Goal: Contribute content: Contribute content

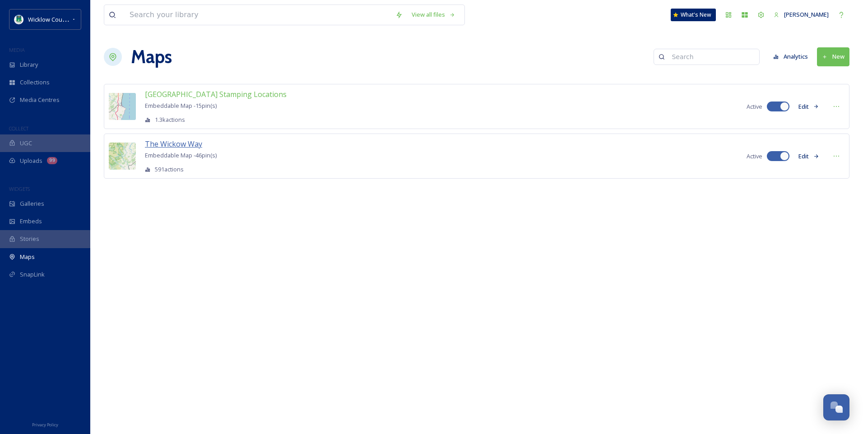
click at [173, 146] on span "The Wickow Way" at bounding box center [173, 144] width 57 height 10
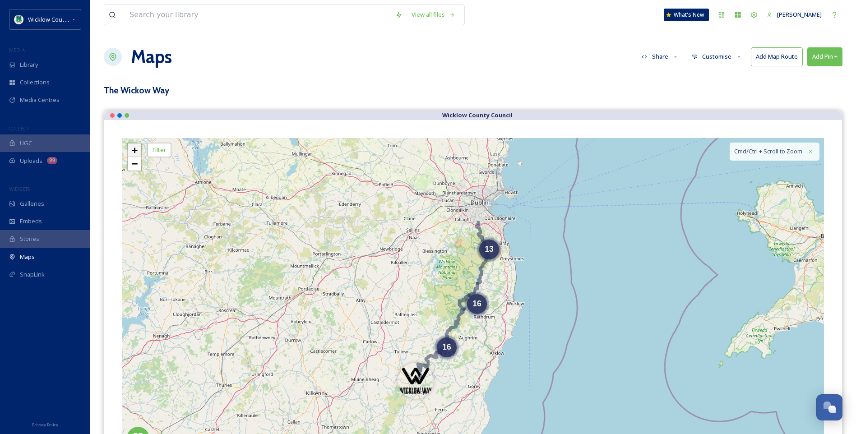
click at [138, 149] on span "+" at bounding box center [135, 149] width 6 height 11
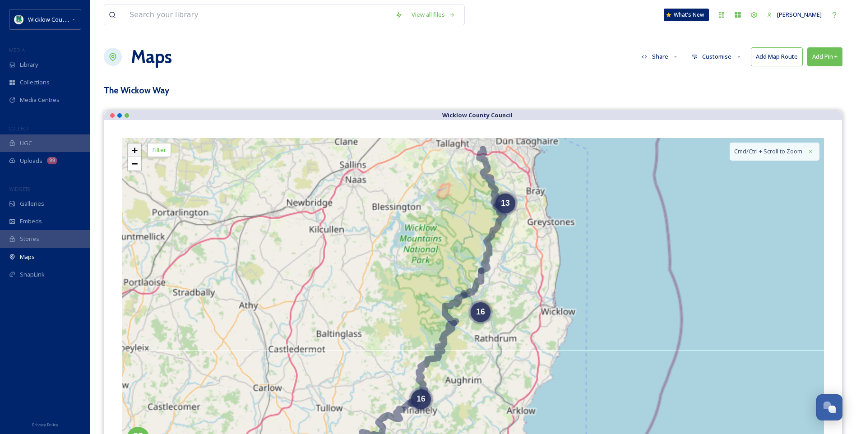
scroll to position [20, 0]
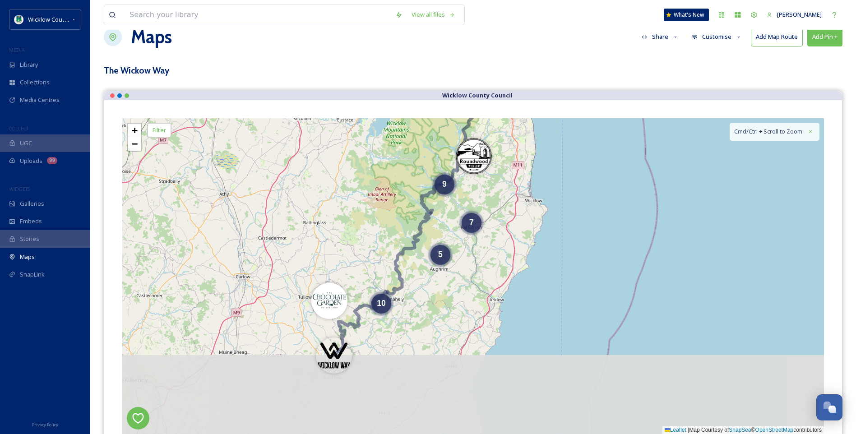
drag, startPoint x: 385, startPoint y: 254, endPoint x: 371, endPoint y: 180, distance: 75.4
click at [371, 180] on div "11 7 9 5 10 + − Leaflet | Map Courtesy of SnapSea © OpenStreetMap contributors …" at bounding box center [473, 276] width 702 height 316
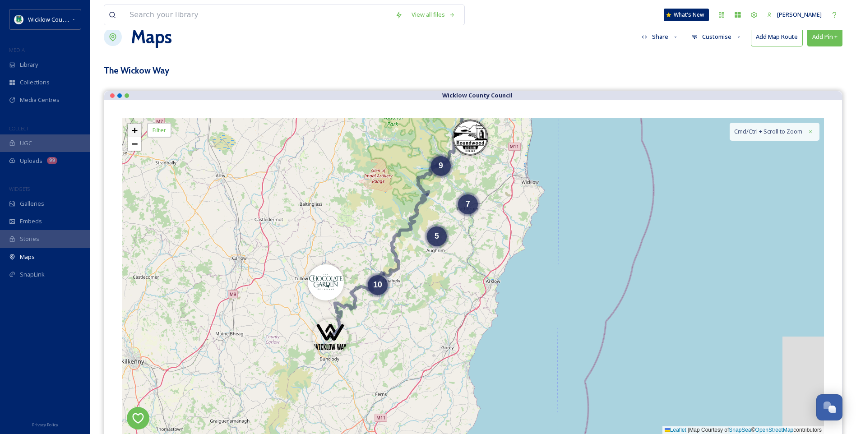
click at [139, 129] on link "+" at bounding box center [135, 131] width 14 height 14
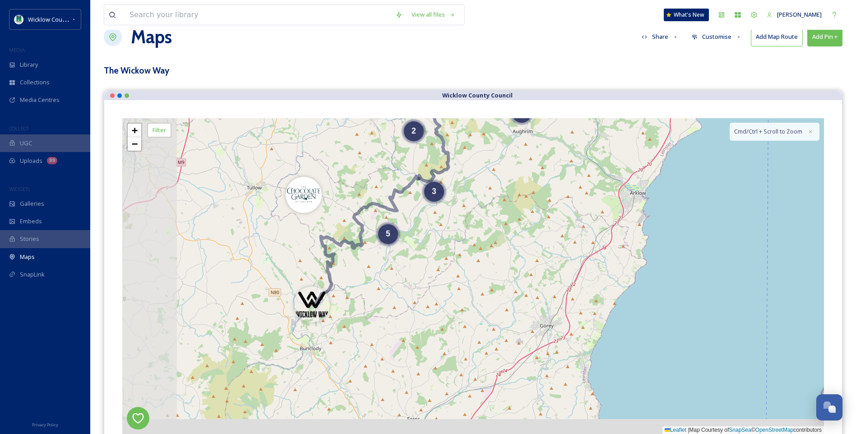
drag, startPoint x: 336, startPoint y: 421, endPoint x: 497, endPoint y: 300, distance: 200.9
click at [498, 307] on div "8 2 5 2 6 4 2 5 3 + − Leaflet | Map Courtesy of SnapSea © OpenStreetMap contrib…" at bounding box center [473, 276] width 702 height 316
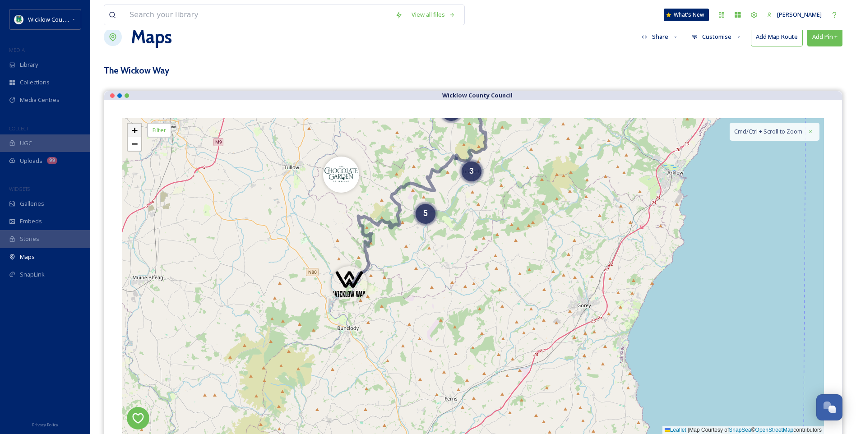
click at [136, 128] on span "+" at bounding box center [135, 130] width 6 height 11
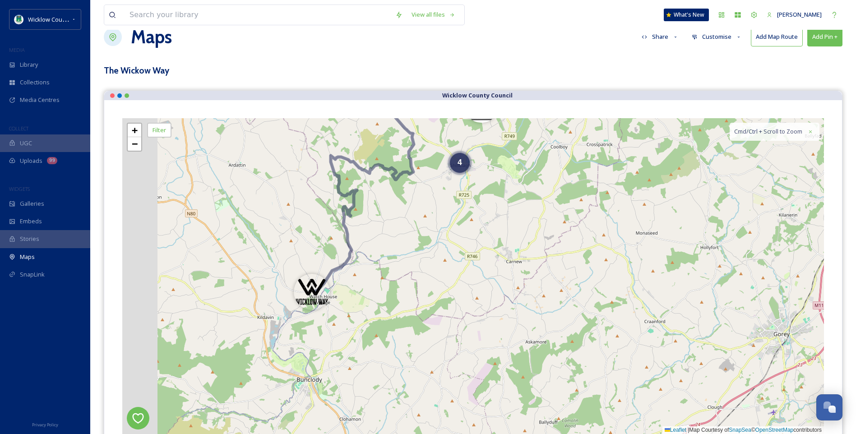
drag, startPoint x: 354, startPoint y: 392, endPoint x: 532, endPoint y: 384, distance: 178.4
click at [531, 385] on div "3 4 3 + − Leaflet | Map Courtesy of SnapSea © OpenStreetMap contributors Cmd/Ct…" at bounding box center [473, 276] width 702 height 316
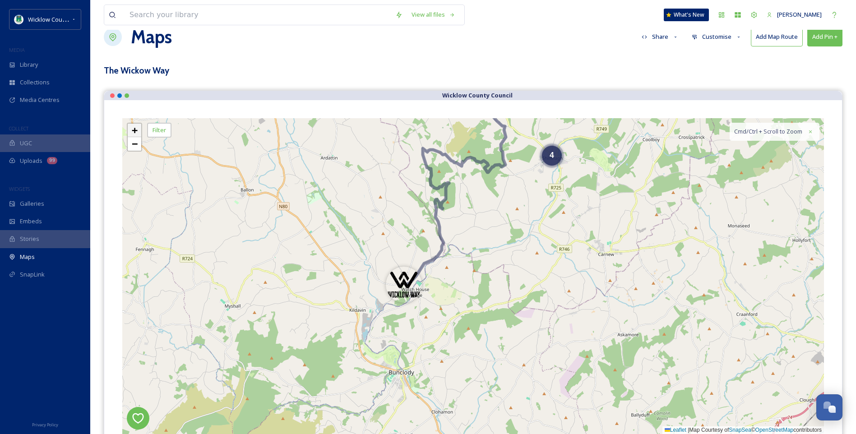
click at [134, 128] on span "+" at bounding box center [135, 130] width 6 height 11
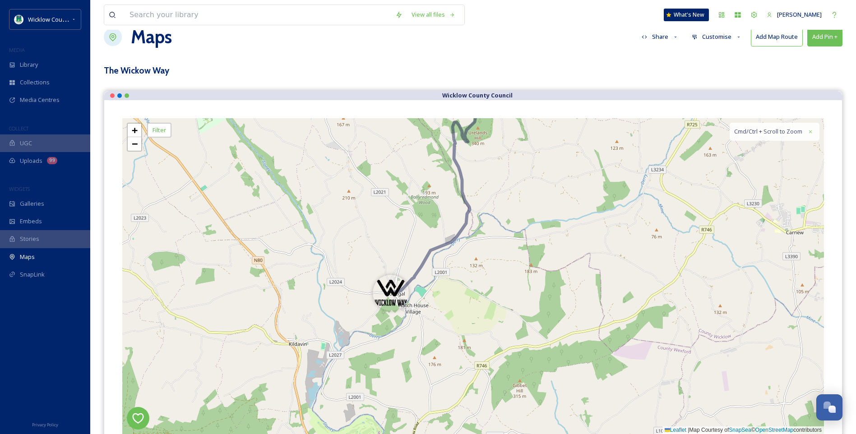
drag, startPoint x: 392, startPoint y: 331, endPoint x: 432, endPoint y: 335, distance: 40.0
click at [432, 335] on div "4 3 + − Leaflet | Map Courtesy of SnapSea © OpenStreetMap contributors Cmd/Ctrl…" at bounding box center [473, 276] width 702 height 316
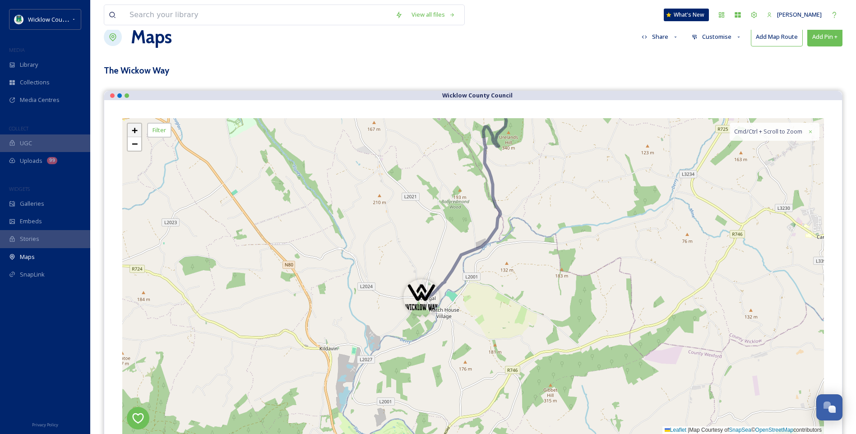
click at [134, 126] on span "+" at bounding box center [135, 130] width 6 height 11
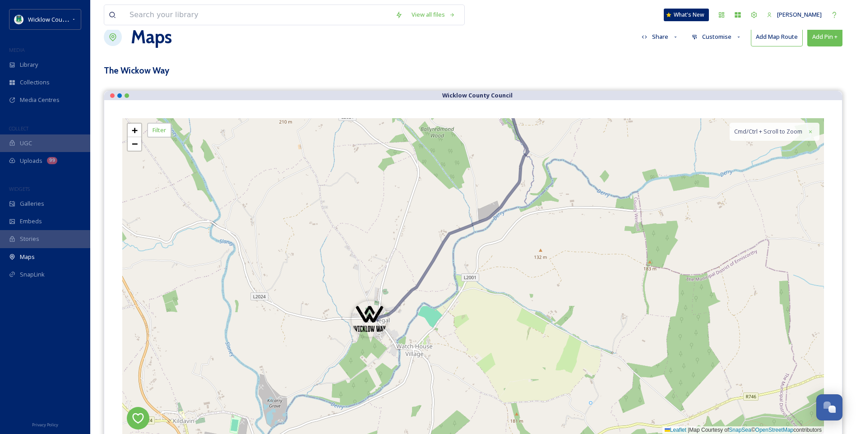
click at [832, 38] on button "Add Pin +" at bounding box center [824, 37] width 35 height 18
click at [817, 60] on div "Add New Pin" at bounding box center [810, 58] width 64 height 18
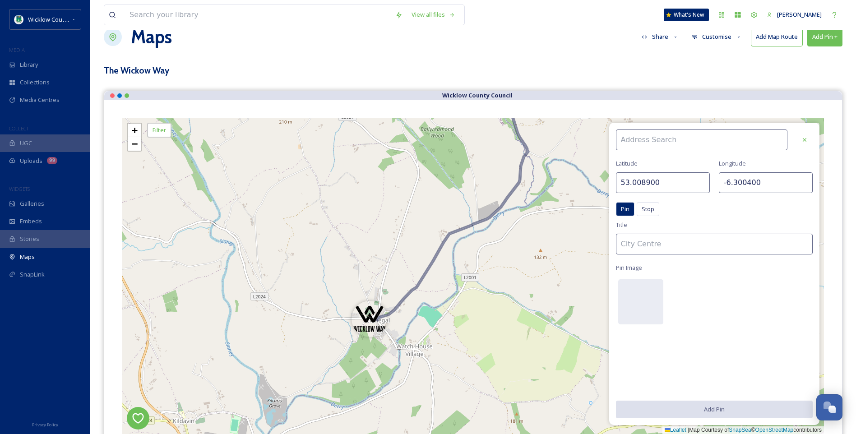
click at [656, 143] on input at bounding box center [702, 139] width 172 height 21
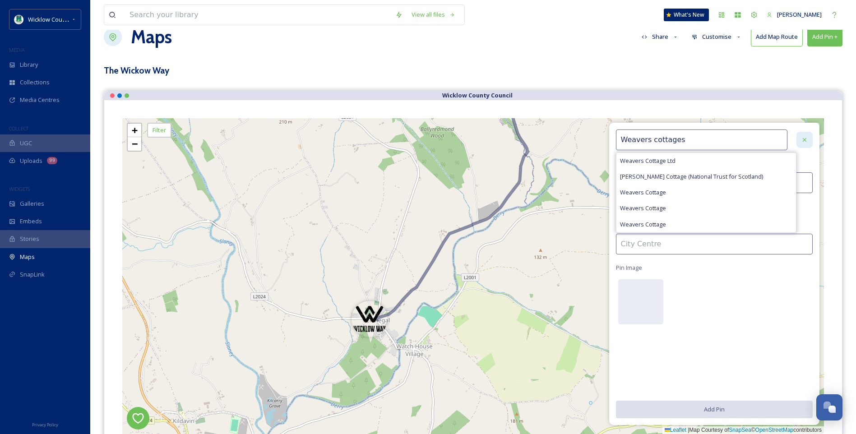
type input "Weavers cottages"
click at [808, 140] on div at bounding box center [804, 140] width 16 height 16
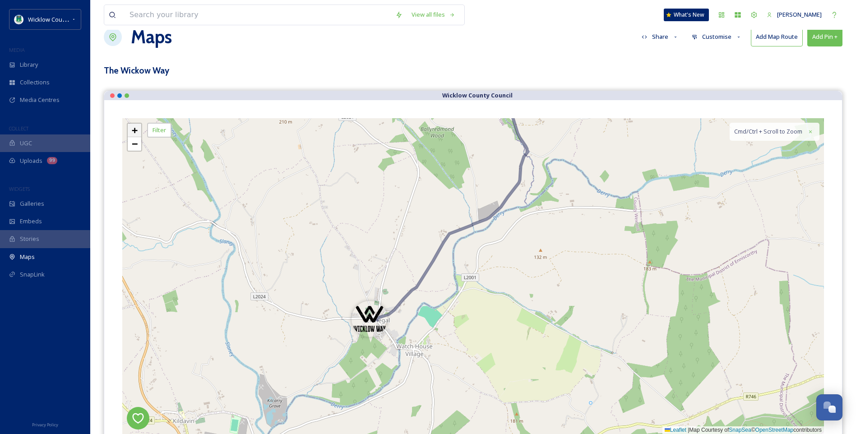
click at [136, 129] on span "+" at bounding box center [135, 130] width 6 height 11
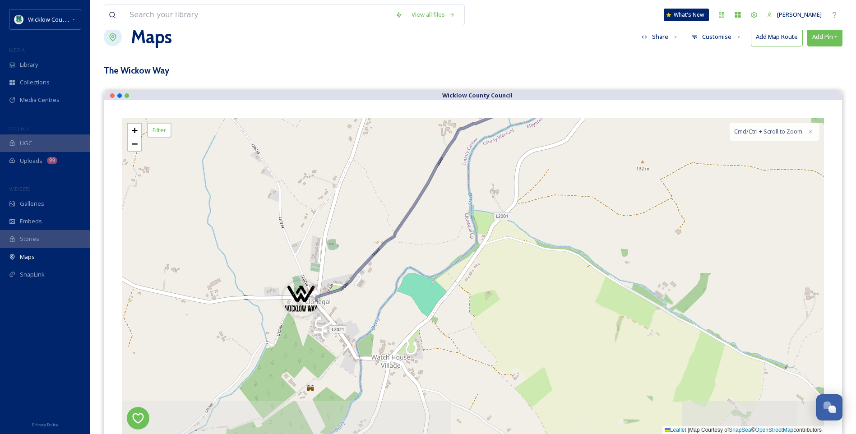
drag, startPoint x: 356, startPoint y: 277, endPoint x: 375, endPoint y: 230, distance: 51.0
click at [375, 230] on div "+ − Leaflet | Map Courtesy of SnapSea © OpenStreetMap contributors Cmd/Ctrl + S…" at bounding box center [473, 276] width 702 height 316
click at [132, 130] on span "+" at bounding box center [135, 130] width 6 height 11
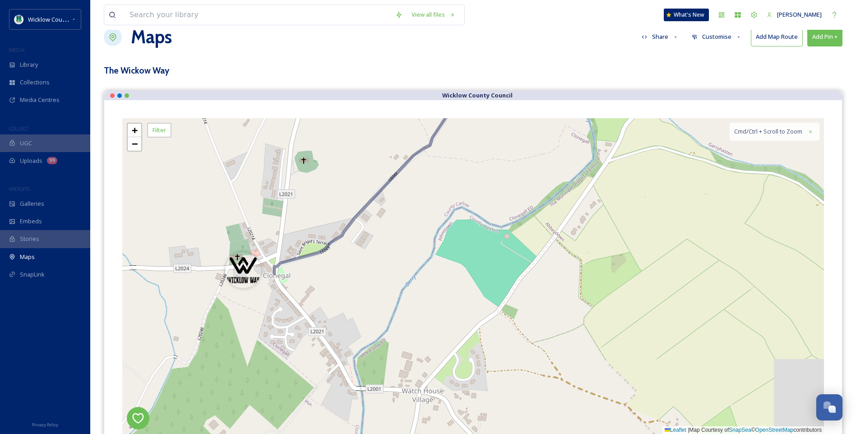
drag, startPoint x: 264, startPoint y: 300, endPoint x: 382, endPoint y: 249, distance: 128.1
click at [380, 250] on div "+ − Leaflet | Map Courtesy of SnapSea © OpenStreetMap contributors Cmd/Ctrl + S…" at bounding box center [473, 276] width 702 height 316
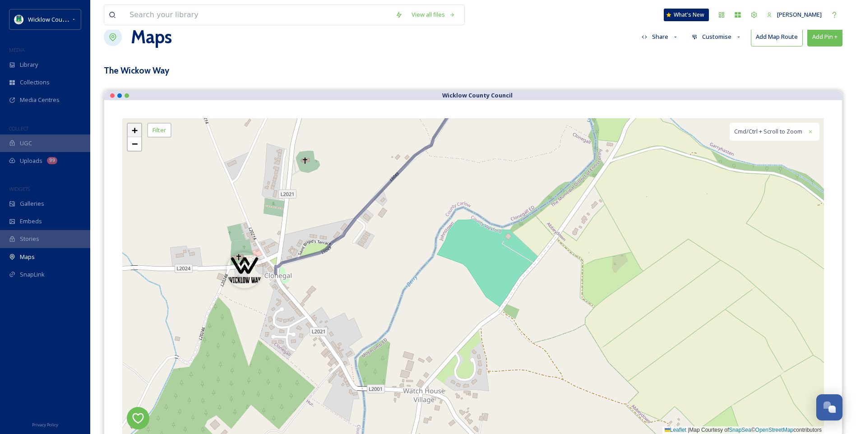
click at [132, 129] on span "+" at bounding box center [135, 130] width 6 height 11
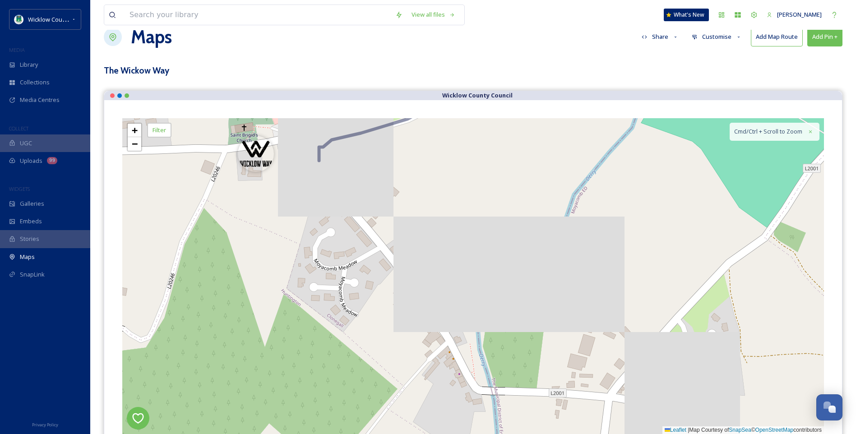
drag, startPoint x: 230, startPoint y: 294, endPoint x: 470, endPoint y: 184, distance: 264.5
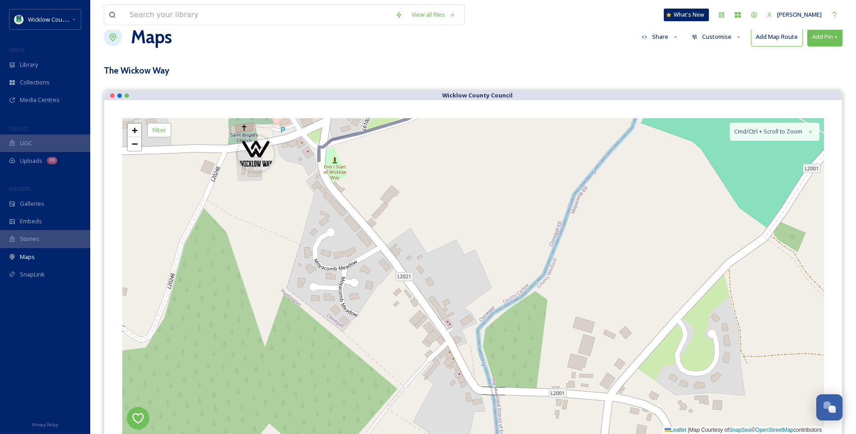
click at [470, 184] on div "+ − Leaflet | Map Courtesy of SnapSea © OpenStreetMap contributors Cmd/Ctrl + S…" at bounding box center [473, 276] width 702 height 316
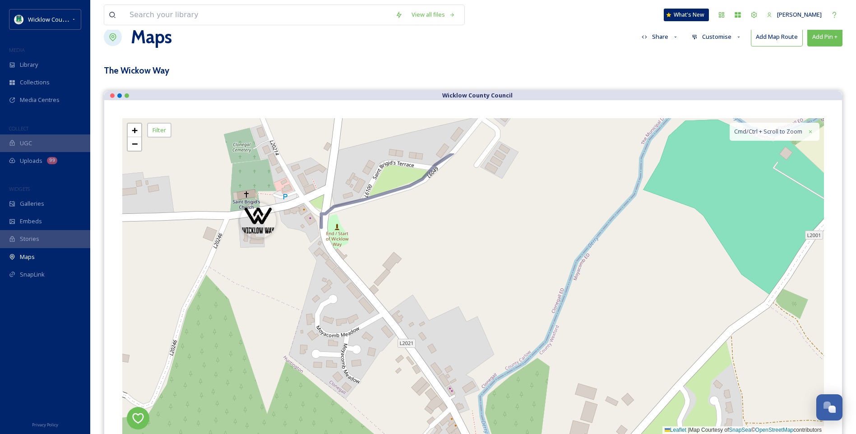
drag, startPoint x: 284, startPoint y: 175, endPoint x: 289, endPoint y: 247, distance: 72.8
click at [287, 244] on div "+ − Leaflet | Map Courtesy of SnapSea © OpenStreetMap contributors Cmd/Ctrl + S…" at bounding box center [473, 276] width 702 height 316
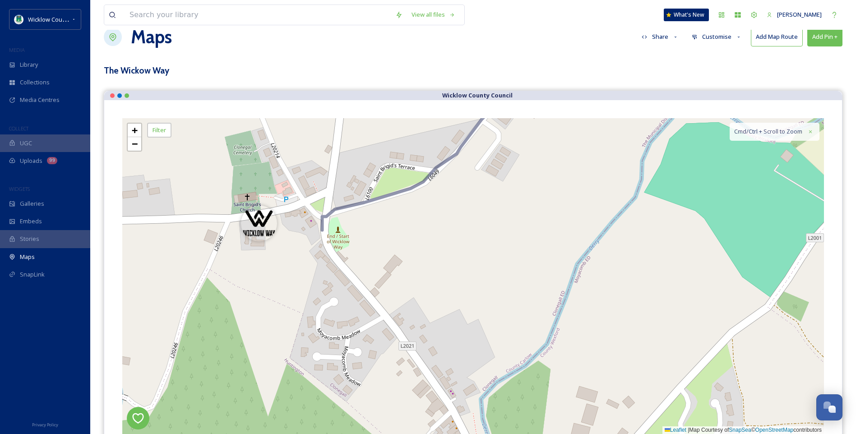
click at [829, 37] on button "Add Pin +" at bounding box center [824, 37] width 35 height 18
click at [809, 57] on span "Add New Pin" at bounding box center [799, 58] width 34 height 9
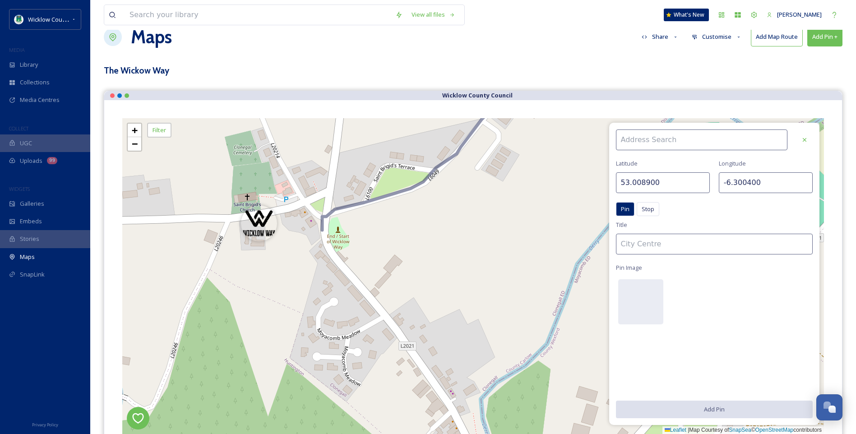
click at [652, 135] on input at bounding box center [702, 139] width 172 height 21
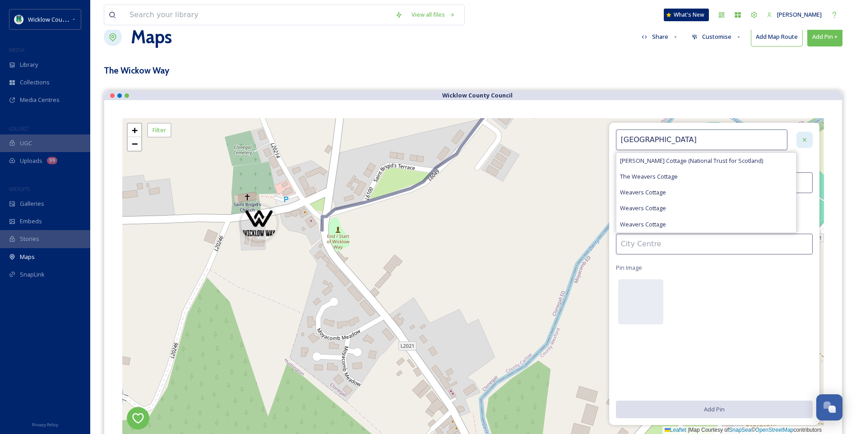
type input "[GEOGRAPHIC_DATA]"
click at [804, 138] on icon at bounding box center [804, 139] width 7 height 7
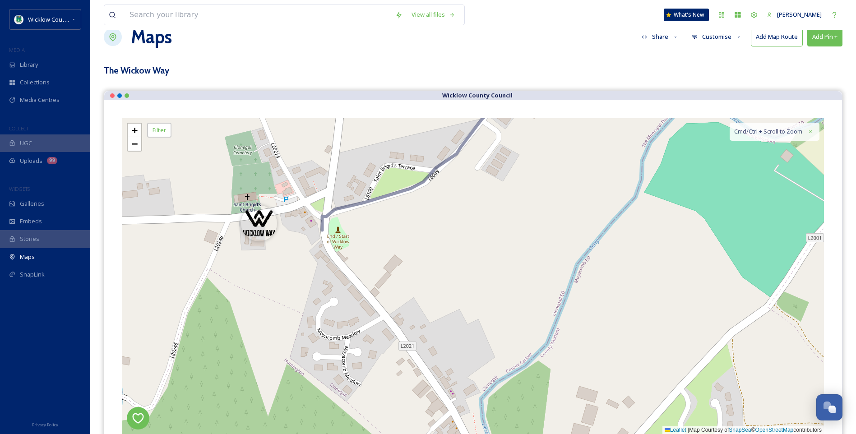
scroll to position [0, 0]
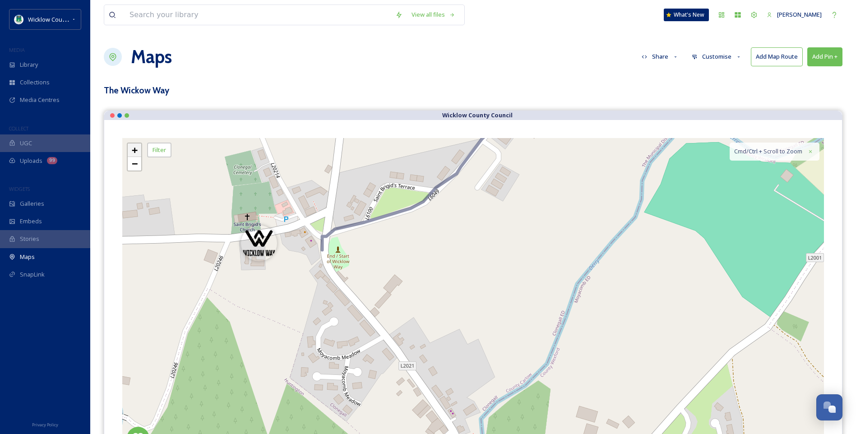
click at [134, 149] on span "+" at bounding box center [135, 149] width 6 height 11
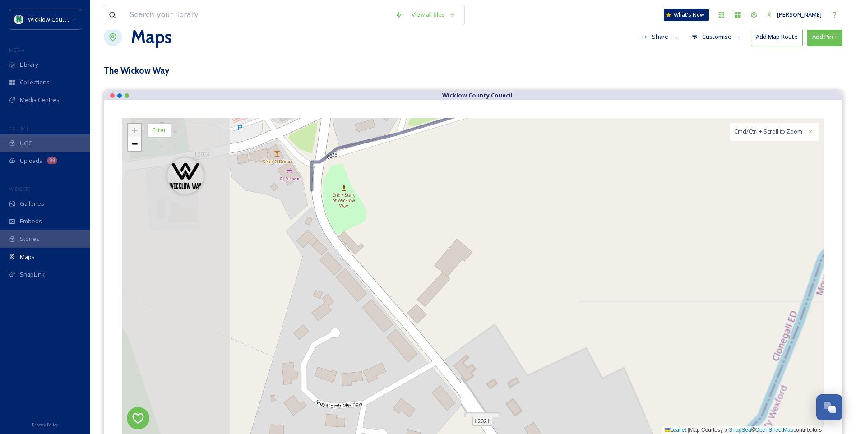
drag, startPoint x: 273, startPoint y: 235, endPoint x: 382, endPoint y: 240, distance: 109.3
click at [404, 240] on div "+ − Leaflet | Map Courtesy of SnapSea © OpenStreetMap contributors Cmd/Ctrl + S…" at bounding box center [473, 276] width 702 height 316
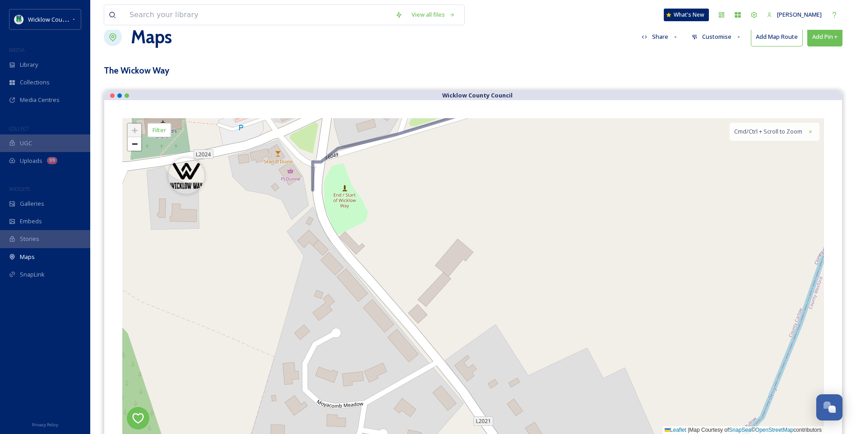
click at [310, 224] on div "+ − Leaflet | Map Courtesy of SnapSea © OpenStreetMap contributors Cmd/Ctrl + S…" at bounding box center [473, 276] width 702 height 316
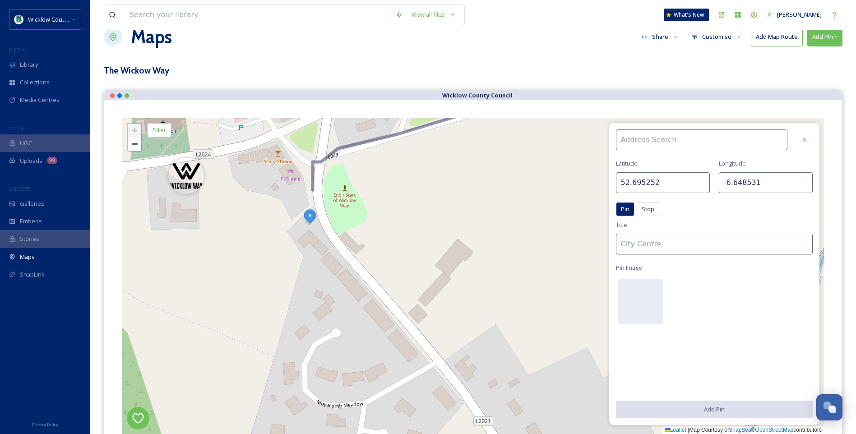
click at [642, 136] on input at bounding box center [702, 139] width 172 height 21
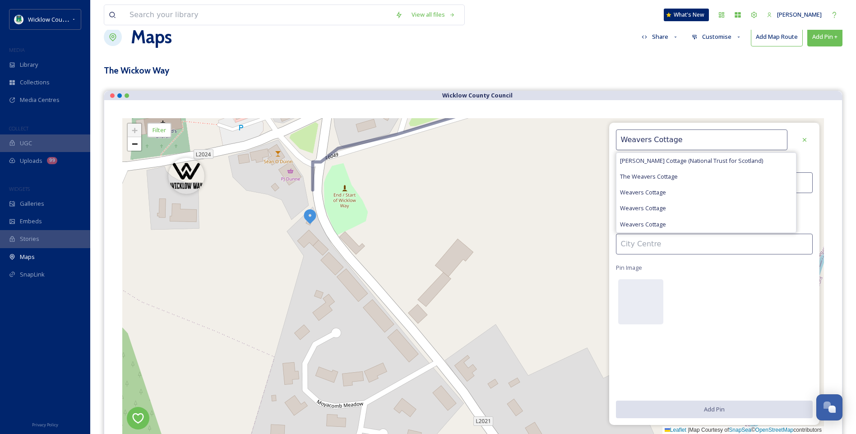
type input "Weavers Cottage"
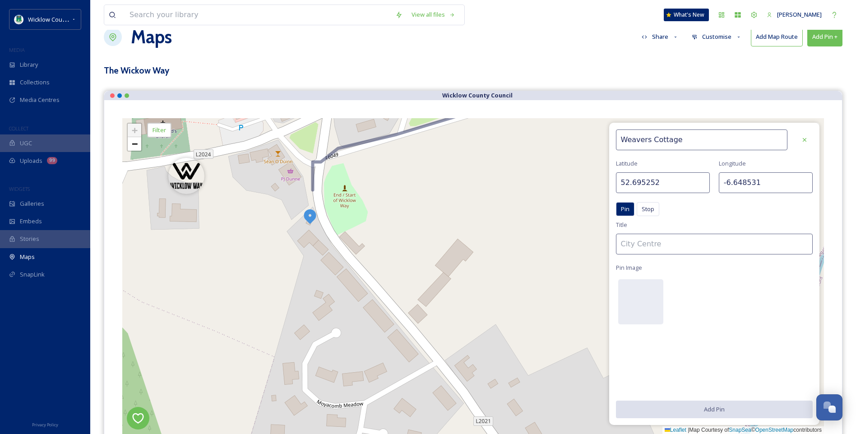
click at [641, 249] on input at bounding box center [714, 244] width 197 height 21
click at [641, 296] on div at bounding box center [640, 301] width 45 height 45
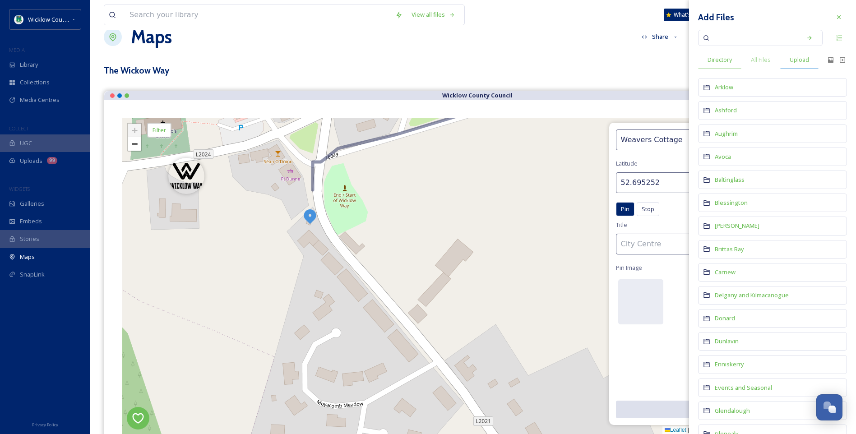
click at [803, 60] on span "Upload" at bounding box center [799, 59] width 19 height 9
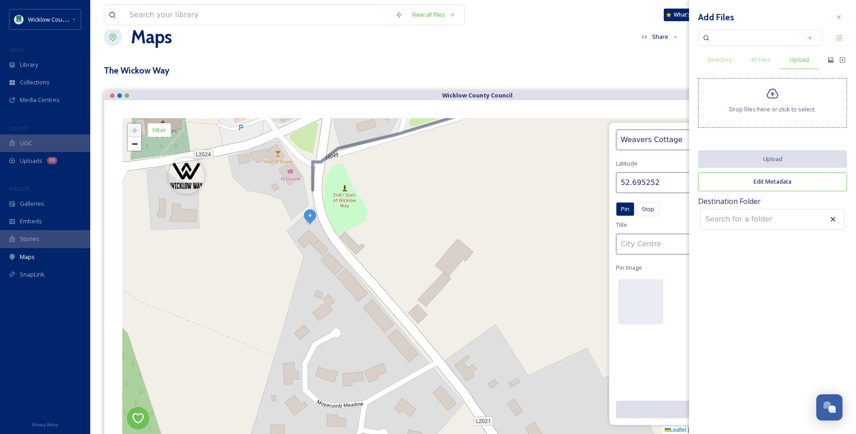
click at [776, 94] on icon at bounding box center [772, 94] width 13 height 13
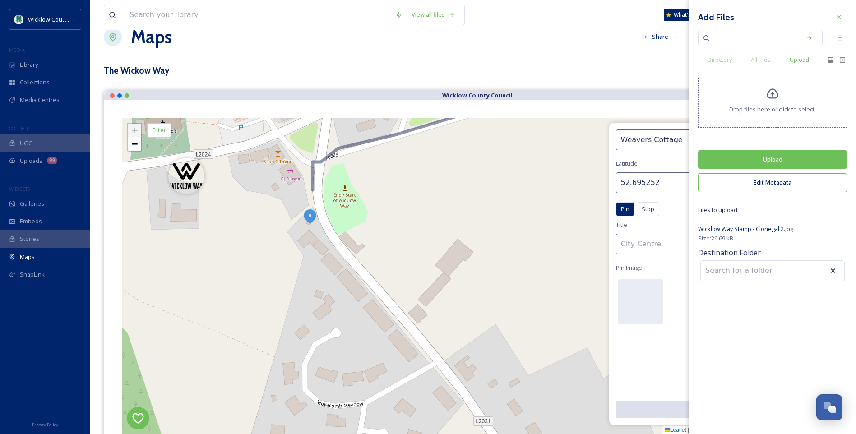
click at [740, 269] on input at bounding box center [750, 271] width 99 height 20
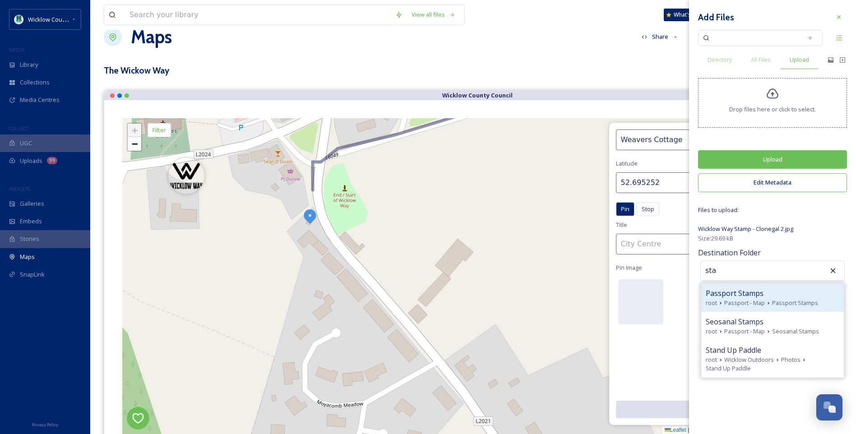
click at [766, 299] on div "root Passport - Map Passport Stamps" at bounding box center [773, 303] width 134 height 9
type input "Passport Stamps"
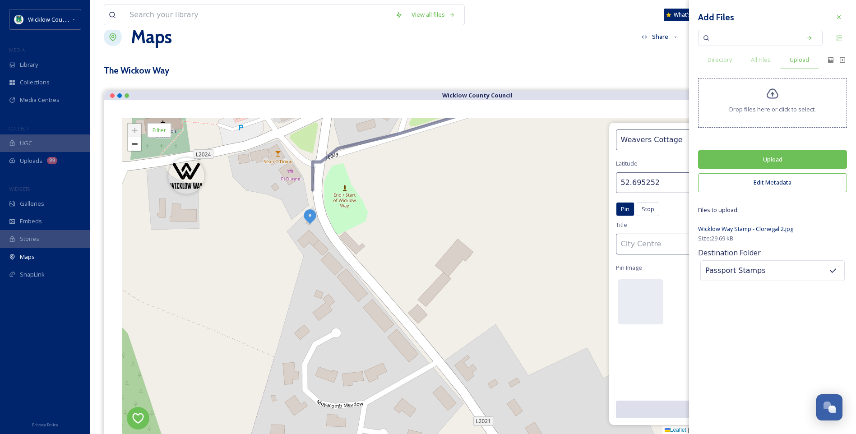
click at [756, 159] on button "Upload" at bounding box center [772, 159] width 149 height 18
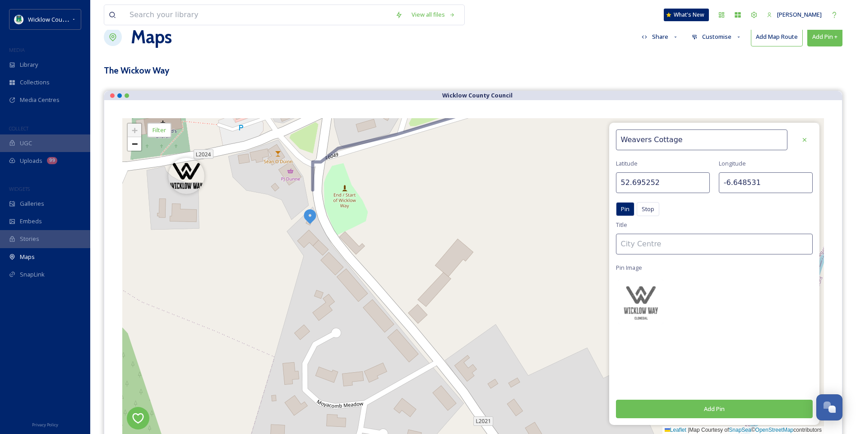
click at [631, 243] on input at bounding box center [714, 244] width 197 height 21
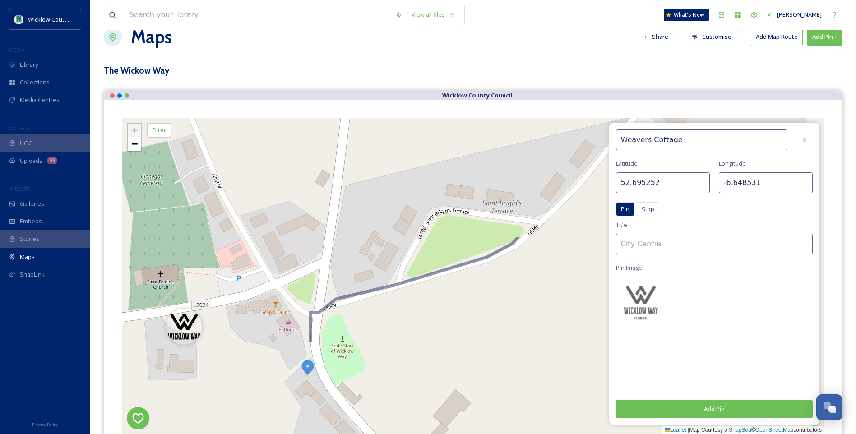
drag, startPoint x: 410, startPoint y: 207, endPoint x: 407, endPoint y: 358, distance: 150.7
click at [407, 358] on div "+ − Leaflet | Map Courtesy of SnapSea © OpenStreetMap contributors Cmd/Ctrl + S…" at bounding box center [473, 276] width 702 height 316
click at [184, 324] on img at bounding box center [184, 324] width 36 height 36
click at [712, 408] on button "Add Pin" at bounding box center [714, 409] width 197 height 18
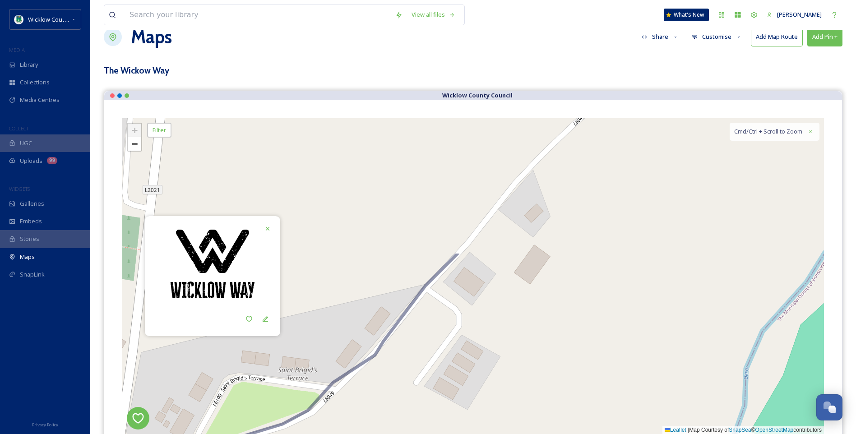
drag, startPoint x: 631, startPoint y: 261, endPoint x: 426, endPoint y: 431, distance: 265.9
click at [426, 421] on div "+ − Leaflet | Map Courtesy of SnapSea © OpenStreetMap contributors Cmd/Ctrl + S…" at bounding box center [473, 276] width 702 height 316
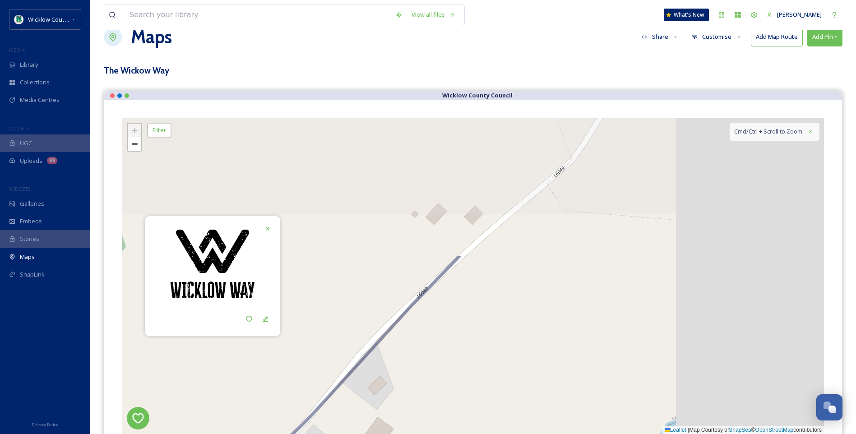
drag, startPoint x: 584, startPoint y: 234, endPoint x: 412, endPoint y: 421, distance: 254.2
click at [412, 421] on div "+ − Leaflet | Map Courtesy of SnapSea © OpenStreetMap contributors Cmd/Ctrl + S…" at bounding box center [473, 276] width 702 height 316
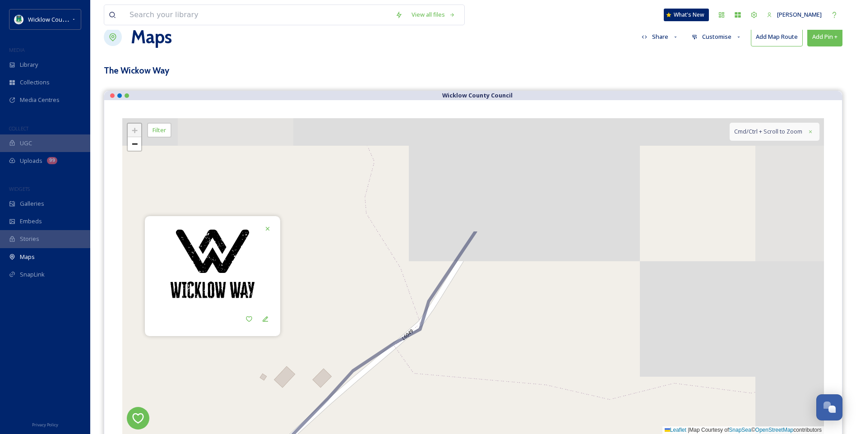
drag, startPoint x: 575, startPoint y: 305, endPoint x: 438, endPoint y: 452, distance: 200.5
click at [438, 421] on html "Wicklow County Council MEDIA Library Collections Media Centres COLLECT UGC Uplo…" at bounding box center [428, 372] width 856 height 785
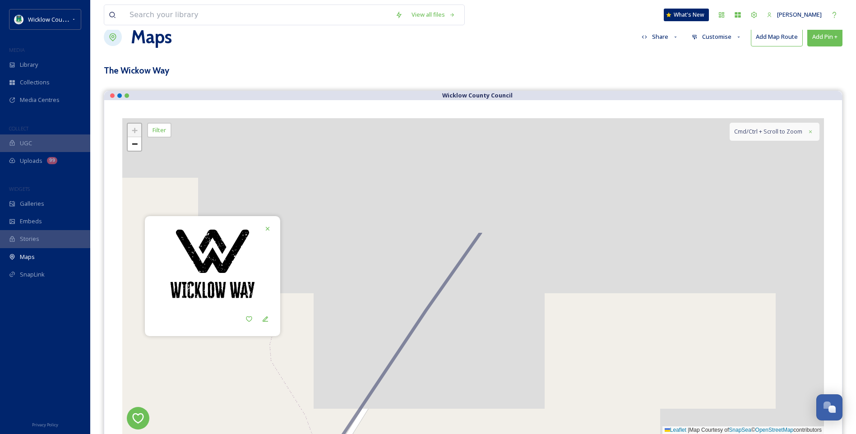
drag, startPoint x: 563, startPoint y: 313, endPoint x: 455, endPoint y: 453, distance: 177.3
click at [455, 421] on html "Wicklow County Council MEDIA Library Collections Media Centres COLLECT UGC Uplo…" at bounding box center [428, 372] width 856 height 785
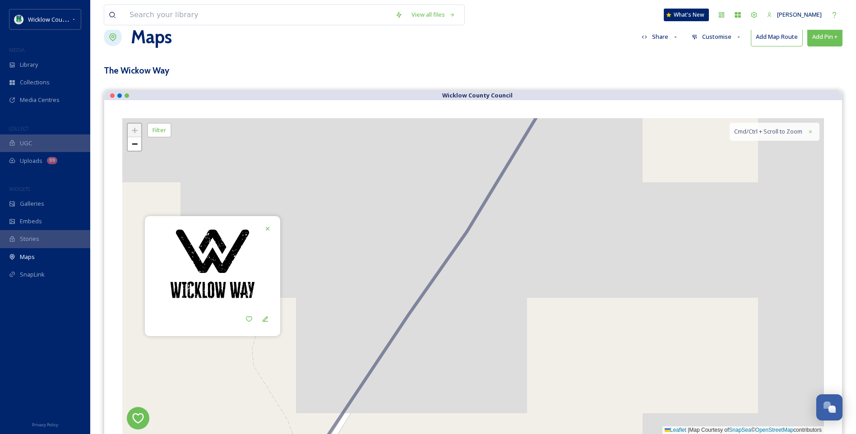
scroll to position [110, 0]
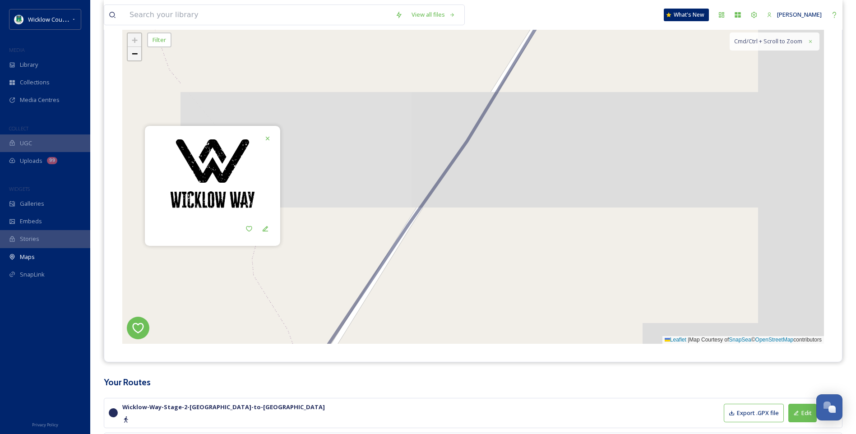
click at [135, 52] on span "−" at bounding box center [135, 53] width 6 height 11
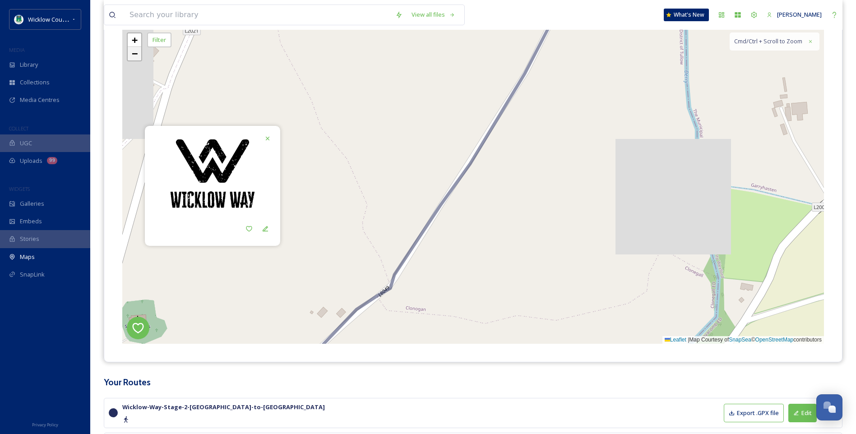
click at [135, 52] on span "−" at bounding box center [135, 53] width 6 height 11
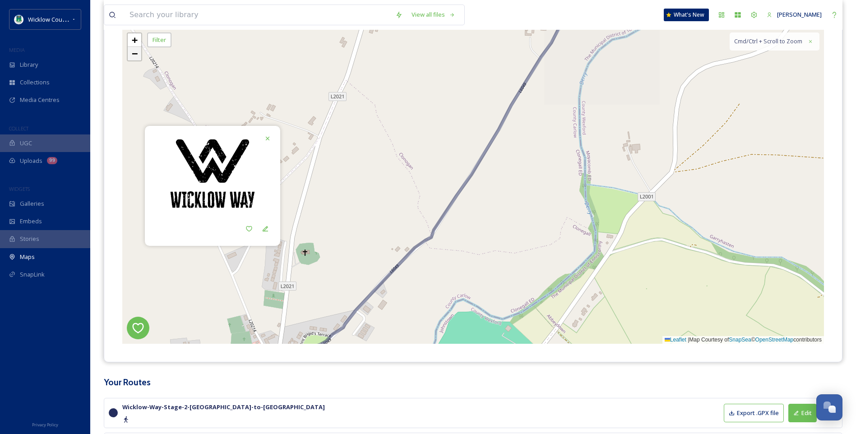
click at [134, 53] on span "−" at bounding box center [135, 53] width 6 height 11
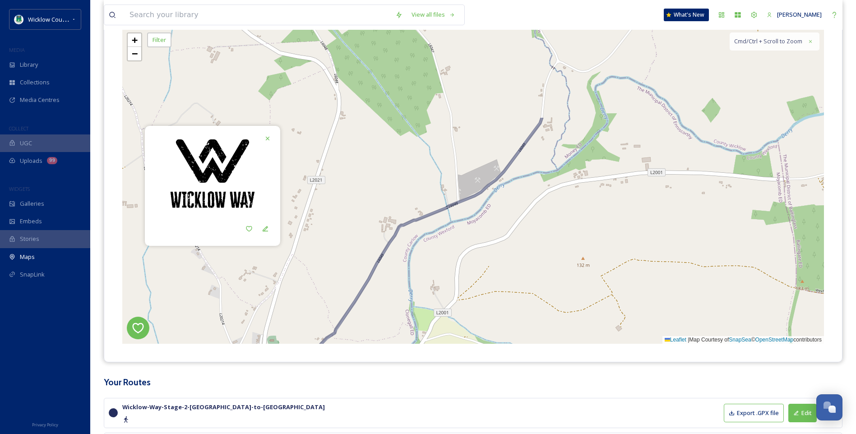
drag, startPoint x: 591, startPoint y: 122, endPoint x: 474, endPoint y: 244, distance: 168.8
click at [474, 244] on div "2 + − Leaflet | Map Courtesy of SnapSea © OpenStreetMap contributors Cmd/Ctrl +…" at bounding box center [473, 186] width 702 height 316
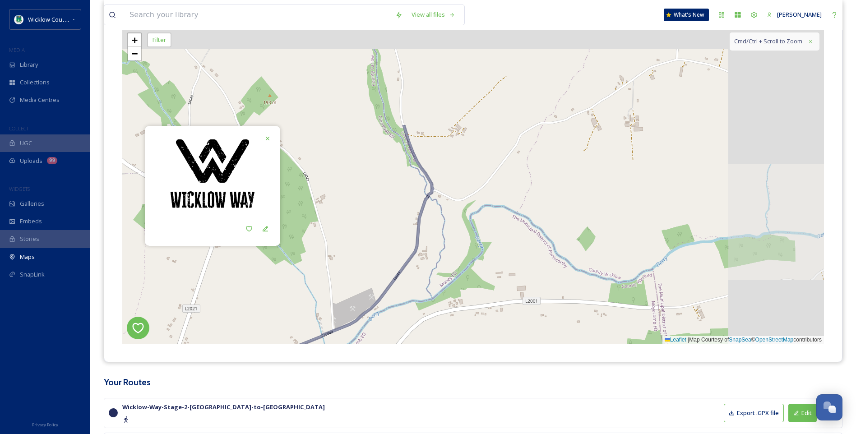
drag, startPoint x: 631, startPoint y: 118, endPoint x: 499, endPoint y: 259, distance: 193.1
click at [499, 259] on div "2 + − Leaflet | Map Courtesy of SnapSea © OpenStreetMap contributors Cmd/Ctrl +…" at bounding box center [473, 186] width 702 height 316
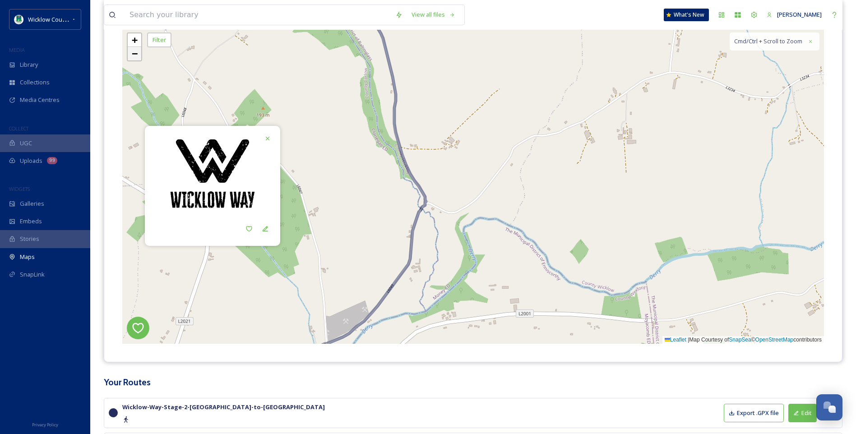
click at [135, 53] on span "−" at bounding box center [135, 53] width 6 height 11
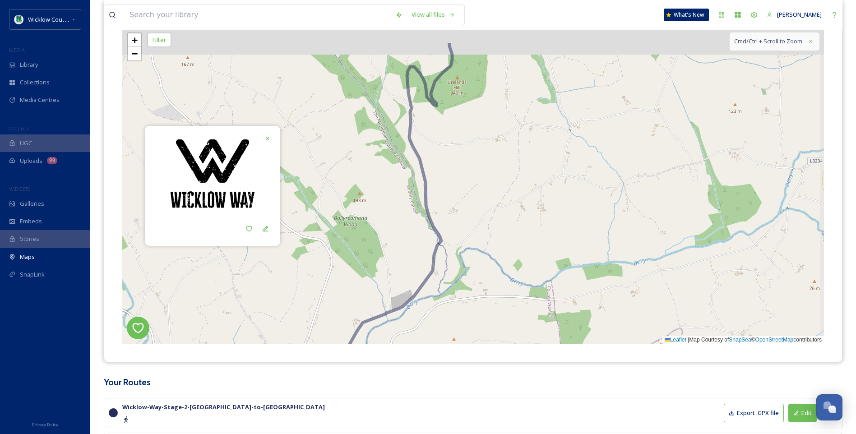
drag, startPoint x: 347, startPoint y: 187, endPoint x: 337, endPoint y: 254, distance: 67.4
click at [337, 254] on div "2 4 + − Leaflet | Map Courtesy of SnapSea © OpenStreetMap contributors Cmd/Ctrl…" at bounding box center [473, 186] width 702 height 316
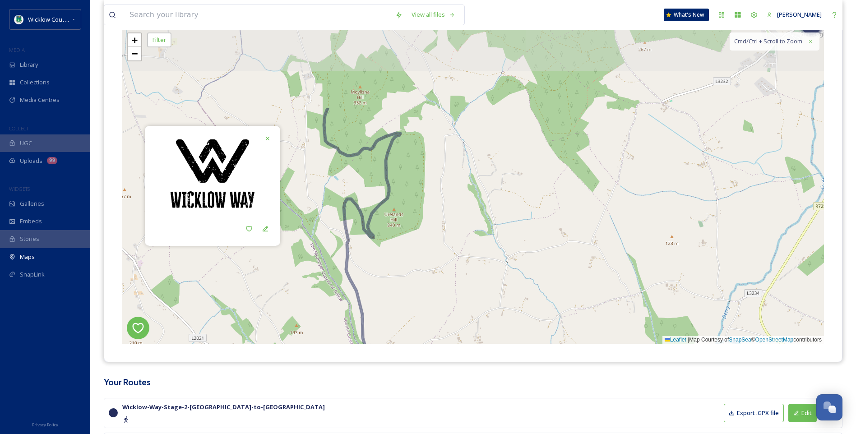
drag, startPoint x: 541, startPoint y: 153, endPoint x: 479, endPoint y: 268, distance: 131.0
click at [478, 268] on div "2 4 + − Leaflet | Map Courtesy of SnapSea © OpenStreetMap contributors Cmd/Ctrl…" at bounding box center [473, 186] width 702 height 316
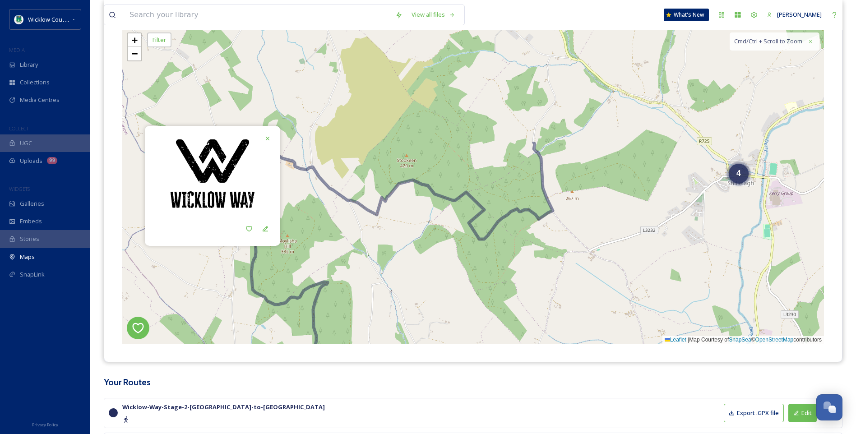
drag, startPoint x: 604, startPoint y: 183, endPoint x: 531, endPoint y: 328, distance: 162.4
click at [531, 328] on div "2 4 + − Leaflet | Map Courtesy of SnapSea © OpenStreetMap contributors Cmd/Ctrl…" at bounding box center [473, 186] width 702 height 316
click at [741, 167] on div "4" at bounding box center [739, 172] width 20 height 20
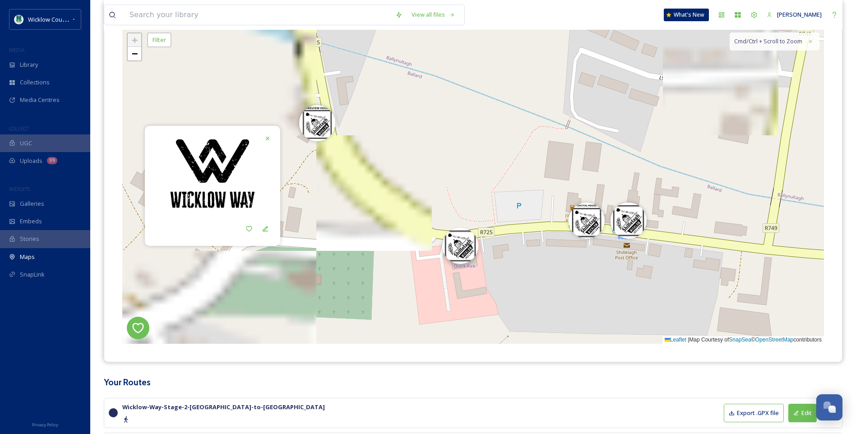
click at [461, 248] on img at bounding box center [460, 246] width 36 height 36
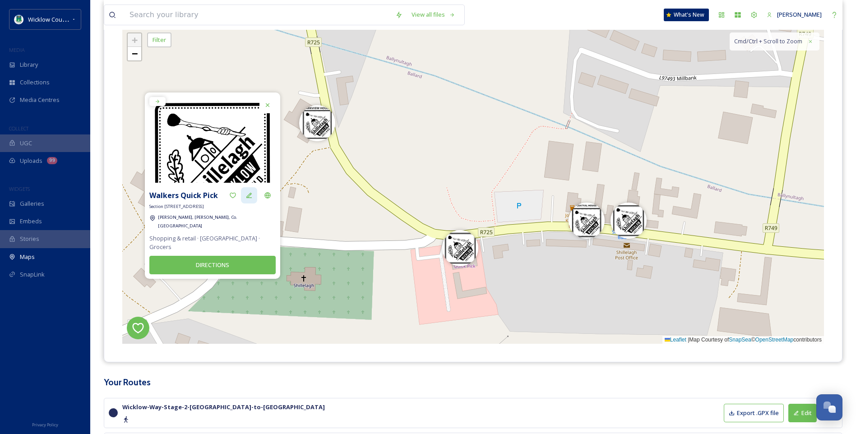
click at [252, 199] on icon at bounding box center [248, 195] width 7 height 7
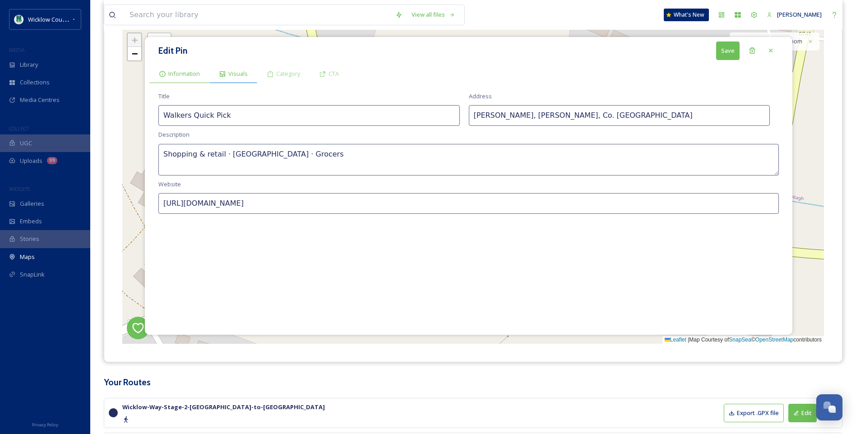
click at [232, 72] on span "Visuals" at bounding box center [237, 73] width 19 height 9
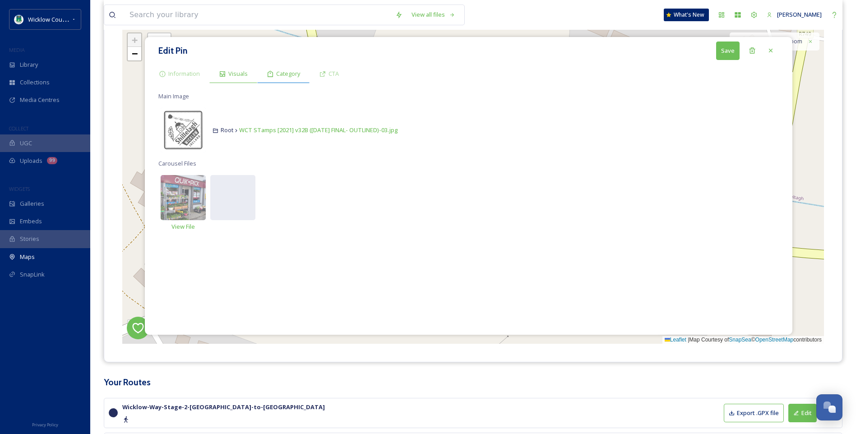
click at [273, 74] on icon at bounding box center [270, 73] width 5 height 6
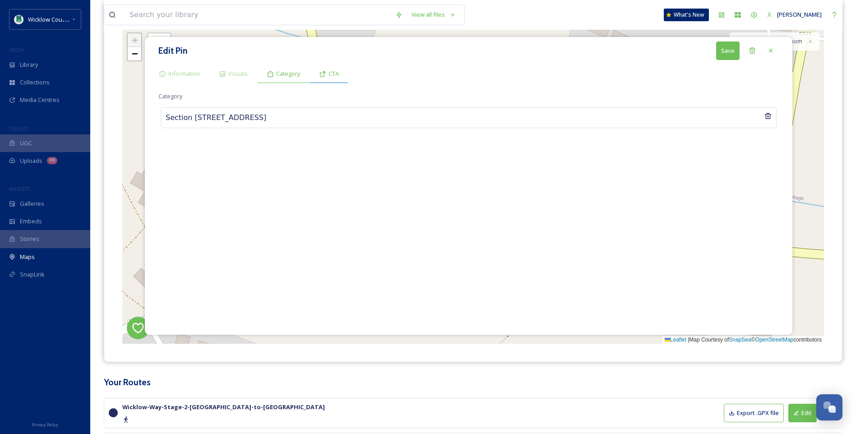
click at [342, 75] on div "CTA" at bounding box center [329, 74] width 39 height 18
click at [772, 51] on icon at bounding box center [770, 50] width 7 height 7
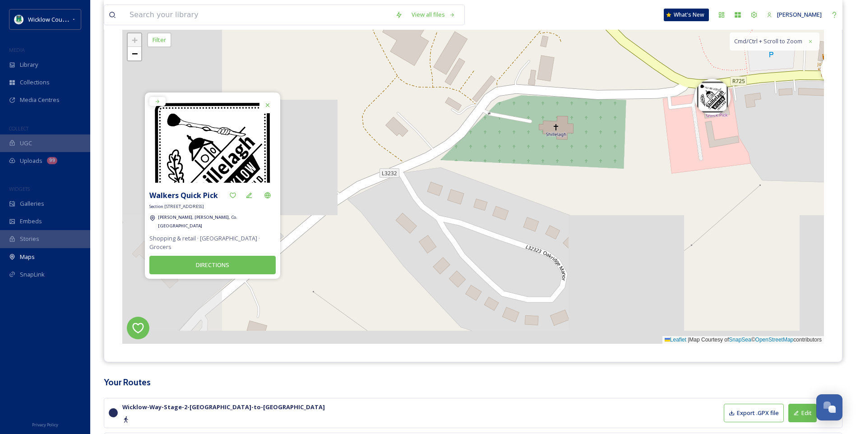
drag, startPoint x: 391, startPoint y: 250, endPoint x: 629, endPoint y: 102, distance: 280.4
click at [632, 100] on div "+ − Leaflet | Map Courtesy of SnapSea © OpenStreetMap contributors Cmd/Ctrl + S…" at bounding box center [473, 186] width 702 height 316
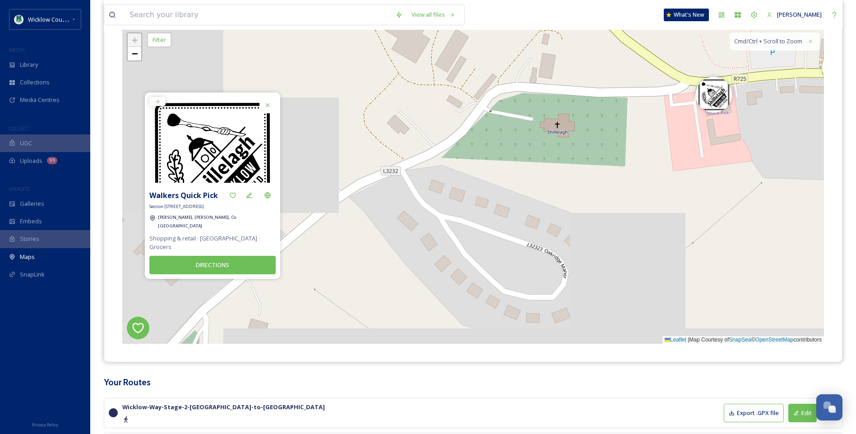
click at [268, 107] on icon at bounding box center [268, 105] width 4 height 4
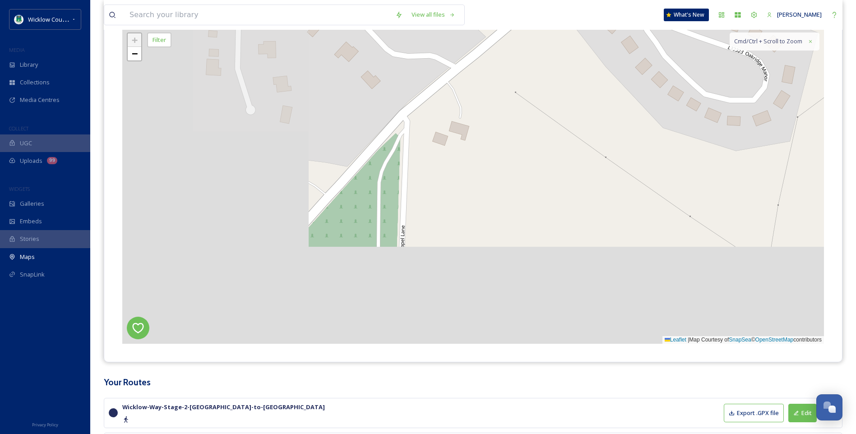
drag, startPoint x: 370, startPoint y: 202, endPoint x: 497, endPoint y: 52, distance: 196.2
click at [496, 43] on div "+ − Leaflet | Map Courtesy of SnapSea © OpenStreetMap contributors Cmd/Ctrl + S…" at bounding box center [473, 186] width 702 height 316
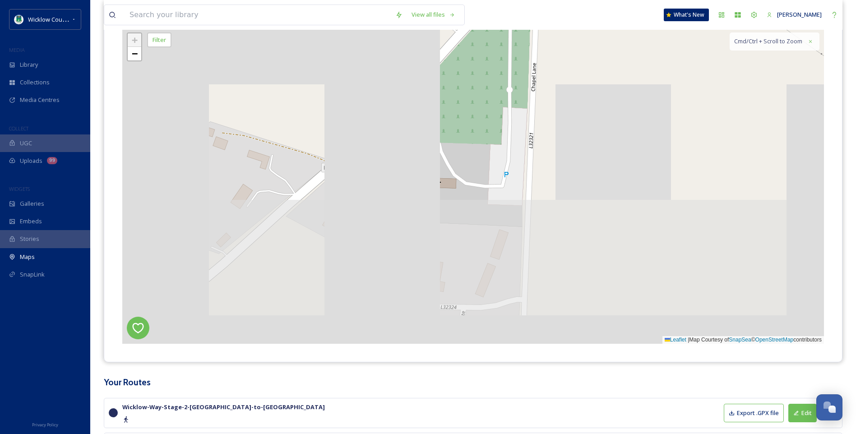
drag, startPoint x: 412, startPoint y: 205, endPoint x: 516, endPoint y: 47, distance: 189.3
click at [536, 48] on div "+ − Leaflet | Map Courtesy of SnapSea © OpenStreetMap contributors Cmd/Ctrl + S…" at bounding box center [473, 186] width 702 height 316
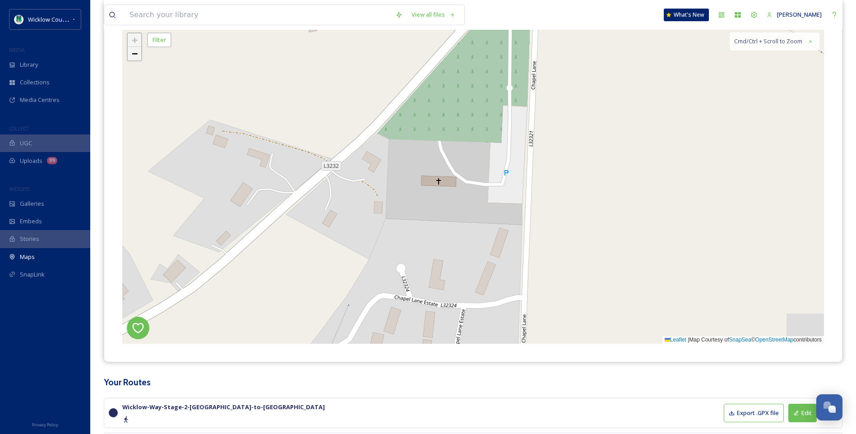
click at [133, 53] on span "−" at bounding box center [135, 53] width 6 height 11
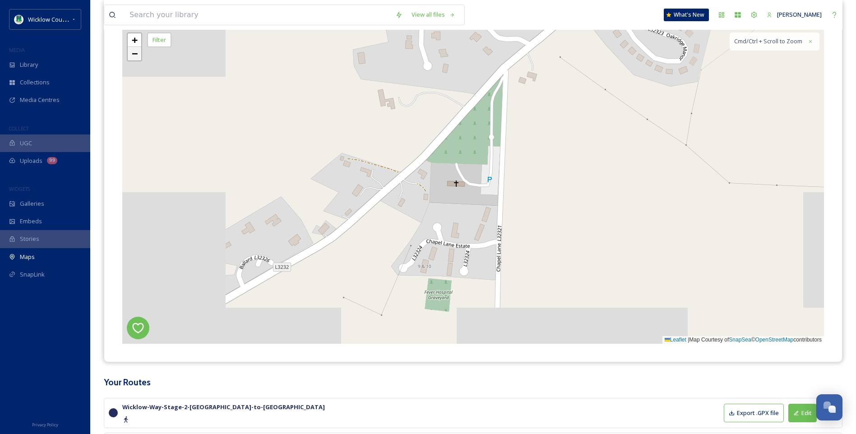
click at [133, 53] on span "−" at bounding box center [135, 53] width 6 height 11
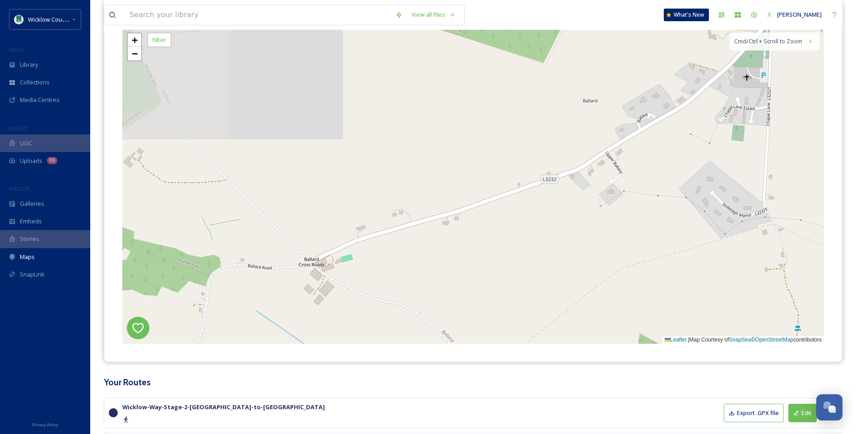
drag, startPoint x: 394, startPoint y: 134, endPoint x: 676, endPoint y: 27, distance: 302.2
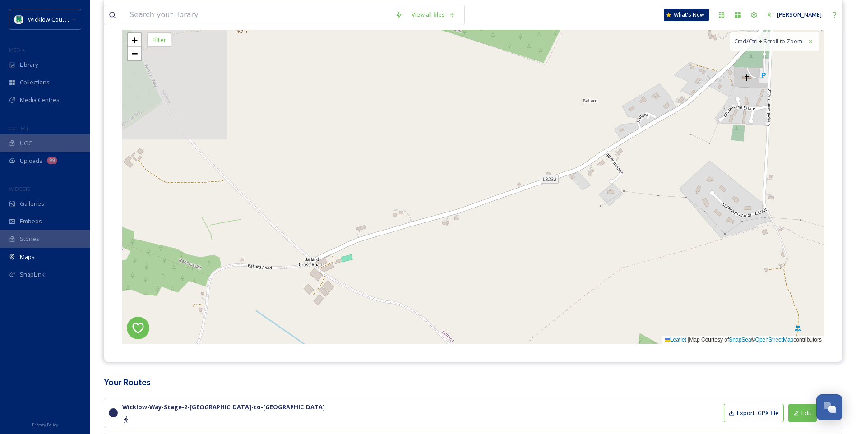
click at [676, 27] on div "View all files What's New [PERSON_NAME] Maps Share Customise Add Map Route Add …" at bounding box center [473, 282] width 766 height 785
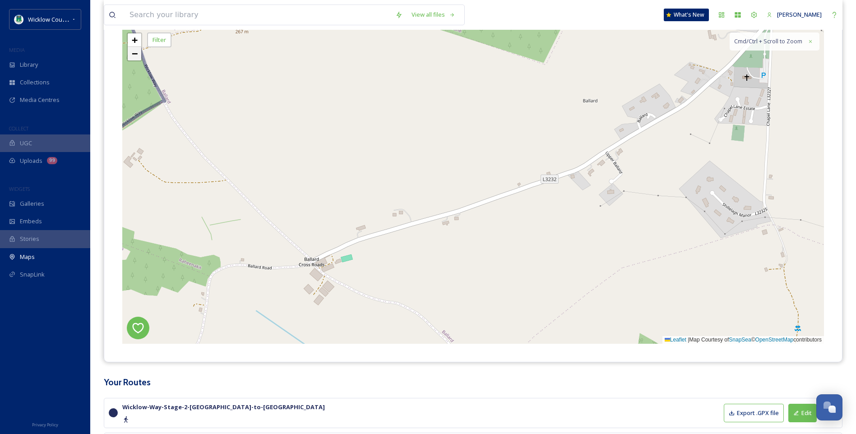
click at [135, 53] on span "−" at bounding box center [135, 53] width 6 height 11
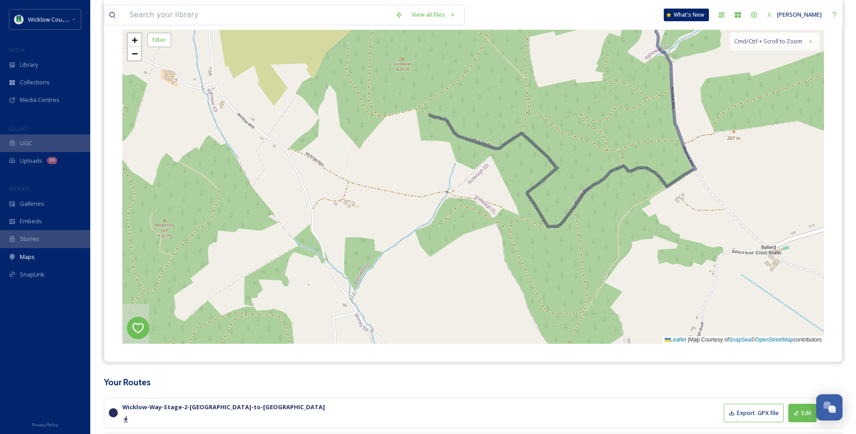
drag, startPoint x: 229, startPoint y: 234, endPoint x: 550, endPoint y: 237, distance: 320.4
click at [605, 258] on div "4 + − Leaflet | Map Courtesy of SnapSea © OpenStreetMap contributors Cmd/Ctrl +…" at bounding box center [473, 186] width 702 height 316
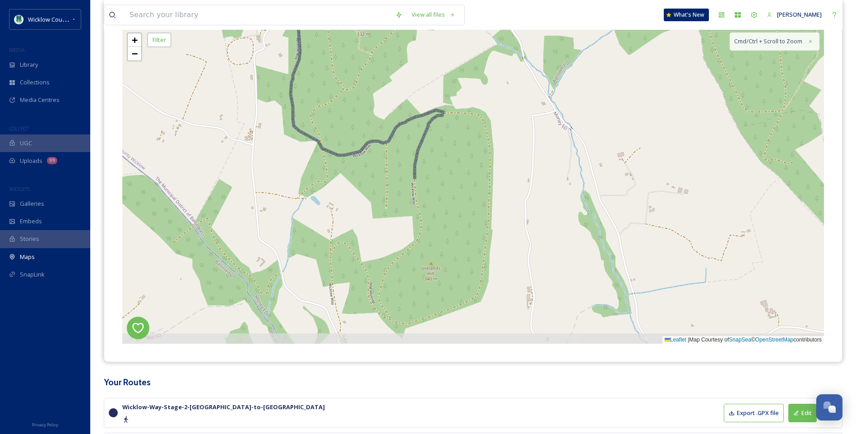
drag, startPoint x: 215, startPoint y: 185, endPoint x: 416, endPoint y: -12, distance: 281.1
click at [416, 0] on html "Wicklow County Council MEDIA Library Collections Media Centres COLLECT UGC Uplo…" at bounding box center [428, 282] width 856 height 785
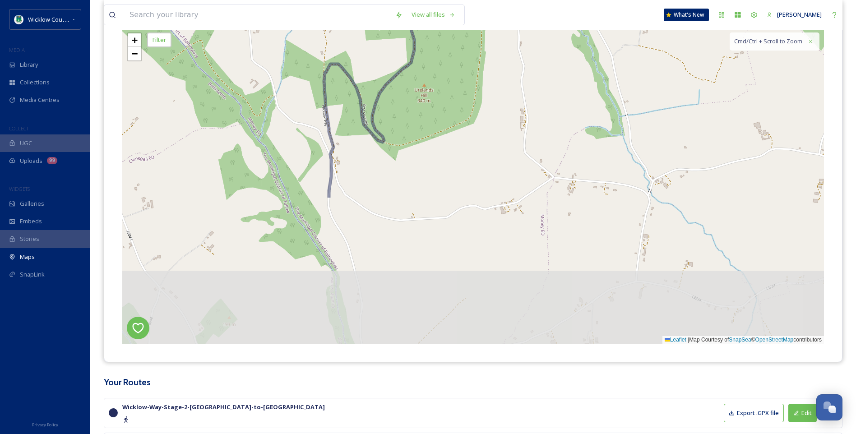
drag, startPoint x: 548, startPoint y: 221, endPoint x: 500, endPoint y: -33, distance: 258.8
click at [500, 0] on html "Wicklow County Council MEDIA Library Collections Media Centres COLLECT UGC Uplo…" at bounding box center [428, 282] width 856 height 785
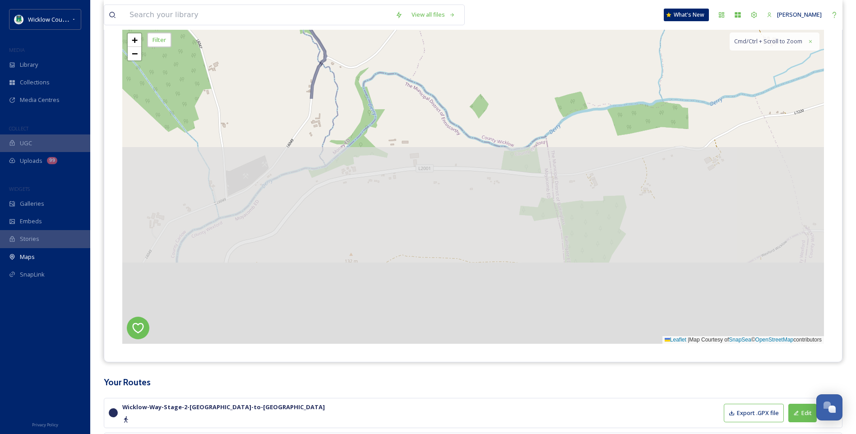
drag, startPoint x: 421, startPoint y: 250, endPoint x: 386, endPoint y: -33, distance: 285.5
click at [386, 0] on html "Wicklow County Council MEDIA Library Collections Media Centres COLLECT UGC Uplo…" at bounding box center [428, 282] width 856 height 785
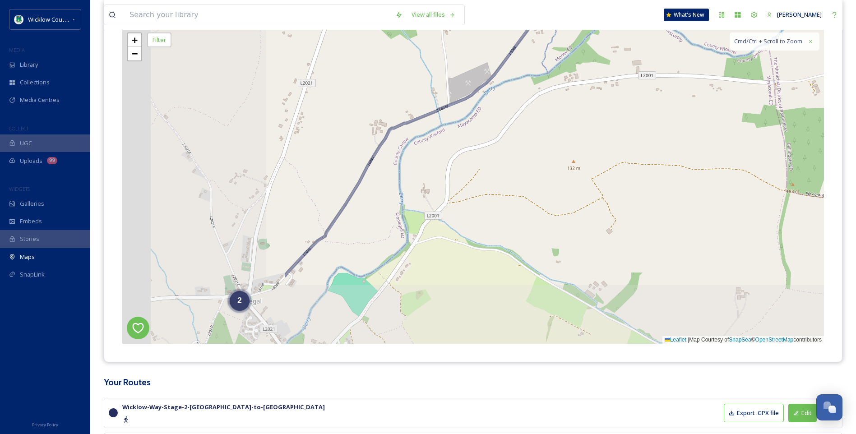
drag, startPoint x: 301, startPoint y: 252, endPoint x: 545, endPoint y: 167, distance: 258.3
click at [545, 167] on div "2 + − Leaflet | Map Courtesy of SnapSea © OpenStreetMap contributors Cmd/Ctrl +…" at bounding box center [473, 186] width 702 height 316
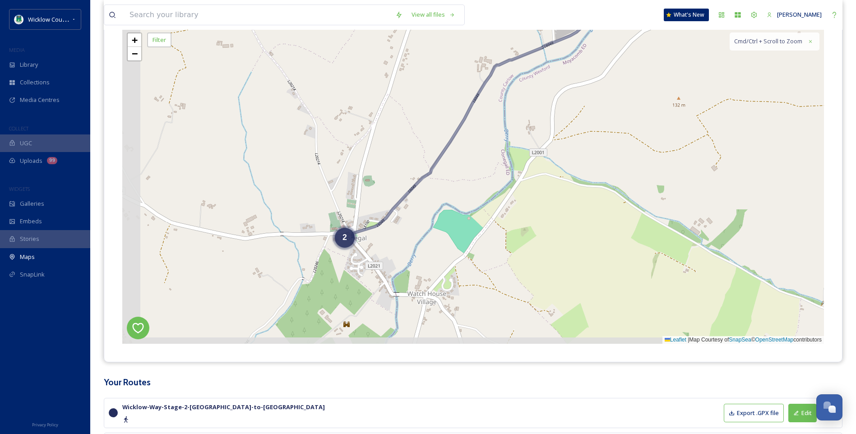
drag, startPoint x: 314, startPoint y: 300, endPoint x: 408, endPoint y: 243, distance: 110.3
click at [408, 243] on div "2 + − Leaflet | Map Courtesy of SnapSea © OpenStreetMap contributors Cmd/Ctrl +…" at bounding box center [473, 186] width 702 height 316
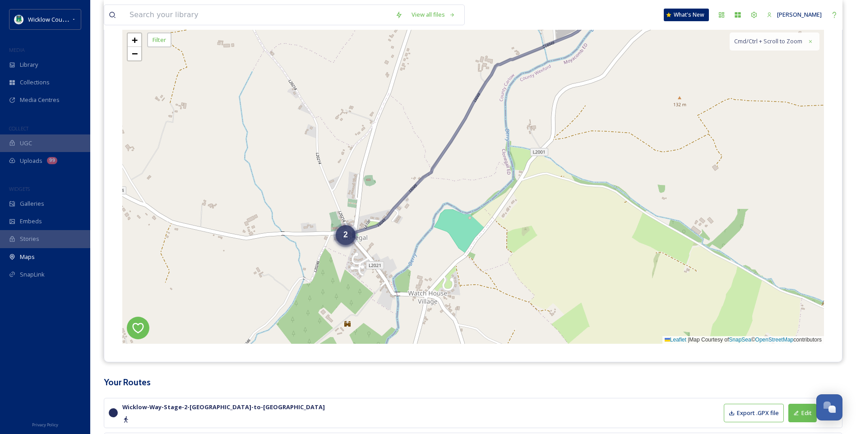
click at [342, 237] on div "2" at bounding box center [346, 235] width 20 height 20
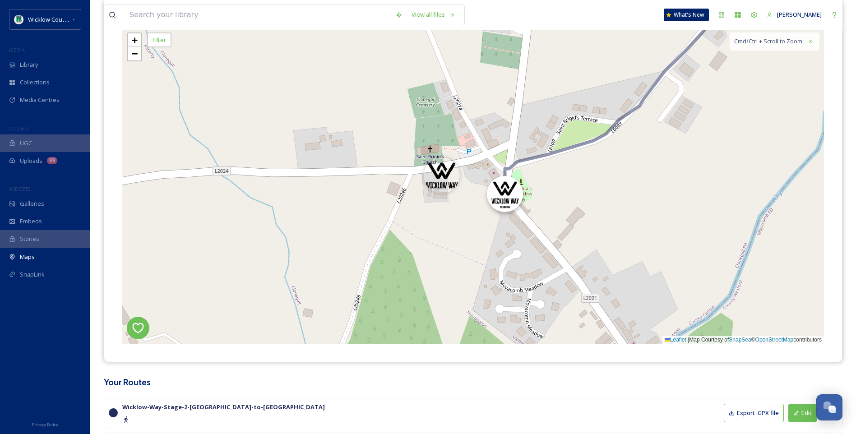
click at [508, 200] on img at bounding box center [505, 194] width 36 height 36
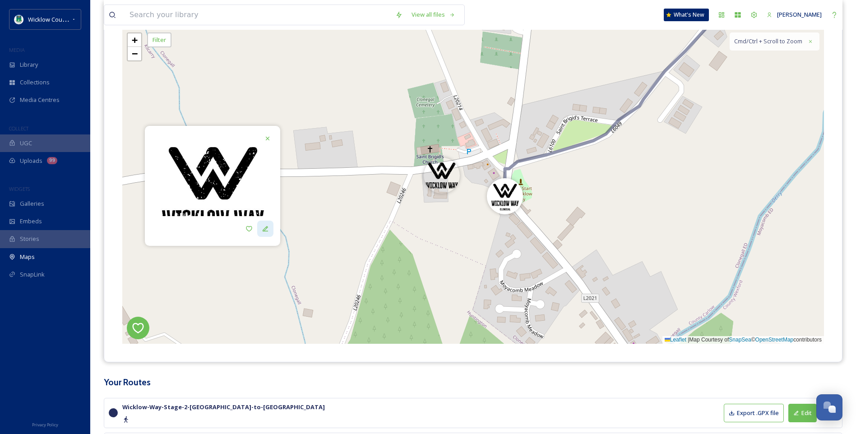
click at [267, 230] on icon at bounding box center [265, 228] width 7 height 7
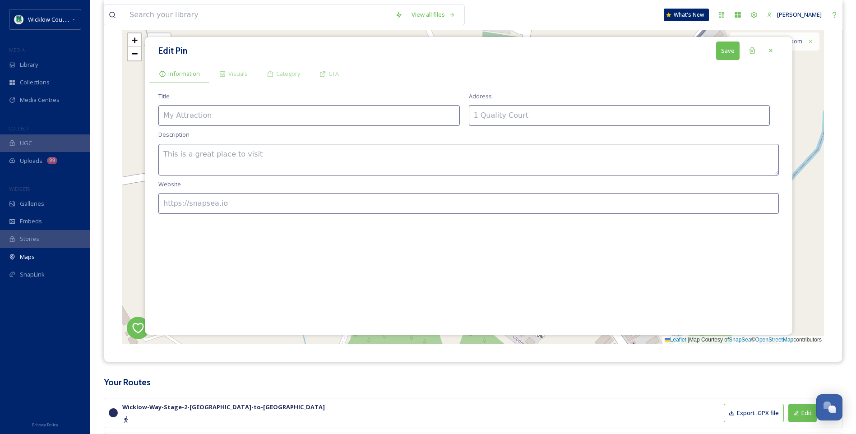
click at [169, 114] on input at bounding box center [308, 115] width 301 height 21
type input "Weavers Cottage"
paste input "Y21 K2X8"
type input "[GEOGRAPHIC_DATA], Co. Carlow, Y21 K2X8"
drag, startPoint x: 190, startPoint y: 151, endPoint x: 237, endPoint y: 139, distance: 48.9
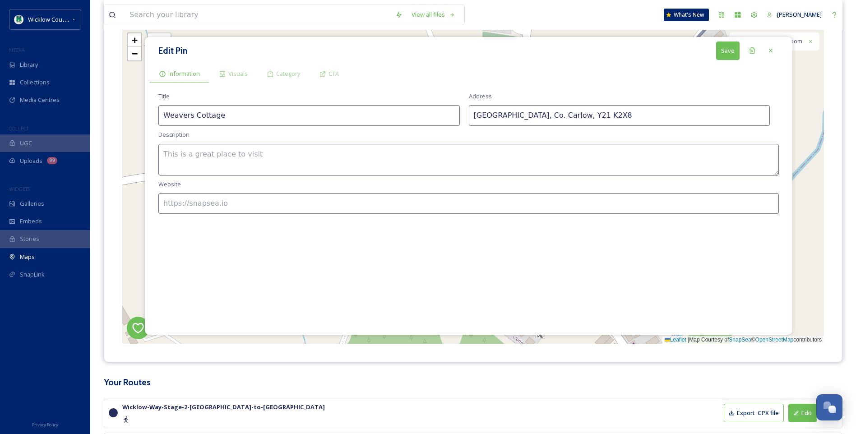
click at [190, 151] on textarea at bounding box center [468, 160] width 620 height 32
click at [169, 204] on input at bounding box center [468, 203] width 620 height 21
click at [196, 157] on textarea "Historical" at bounding box center [468, 160] width 620 height 32
type textarea "H"
type textarea "Local heritage"
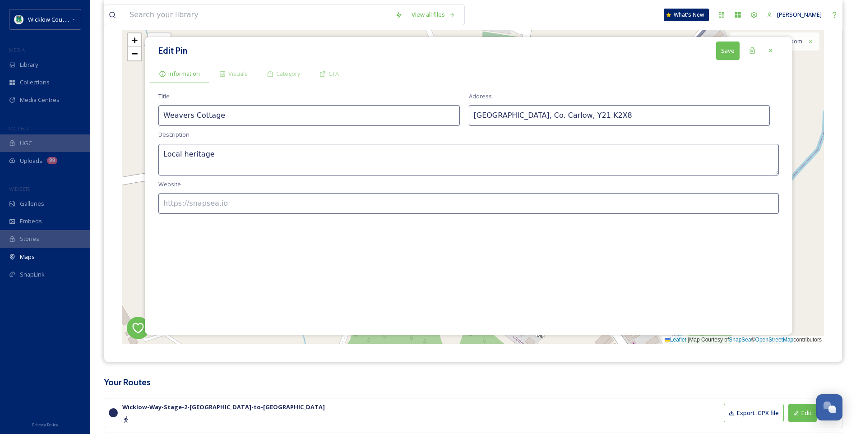
click at [182, 204] on input at bounding box center [468, 203] width 620 height 21
paste input "[URL][DOMAIN_NAME]"
type input "[URL][DOMAIN_NAME]"
click at [231, 74] on span "Visuals" at bounding box center [237, 73] width 19 height 9
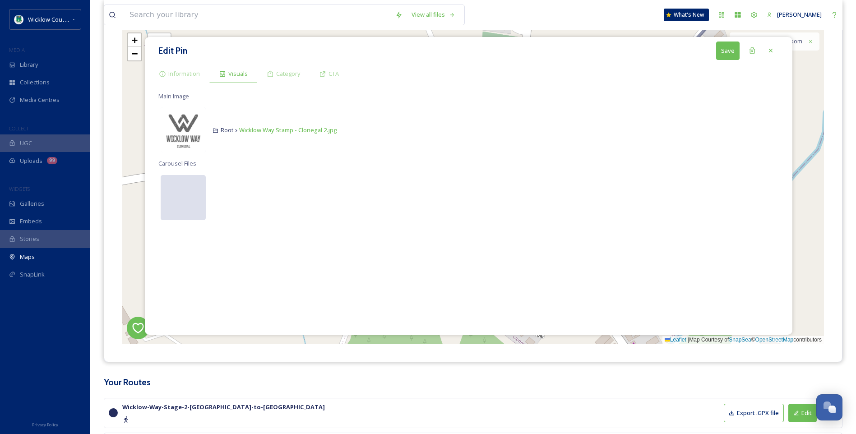
click at [183, 191] on div at bounding box center [183, 197] width 45 height 45
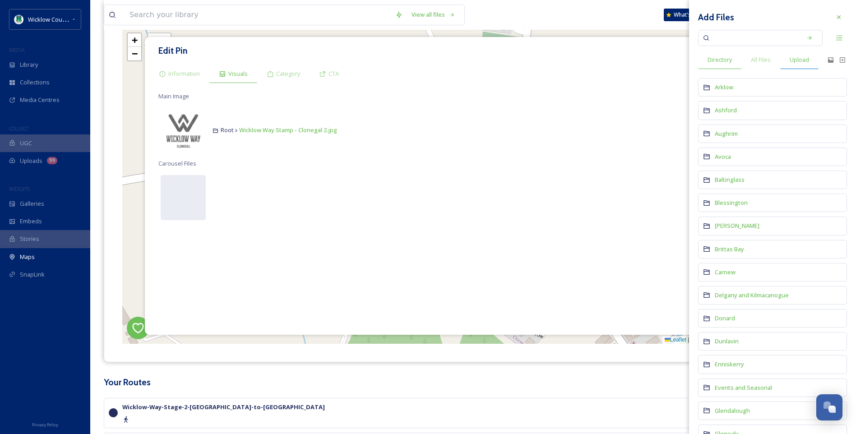
click at [805, 61] on span "Upload" at bounding box center [799, 59] width 19 height 9
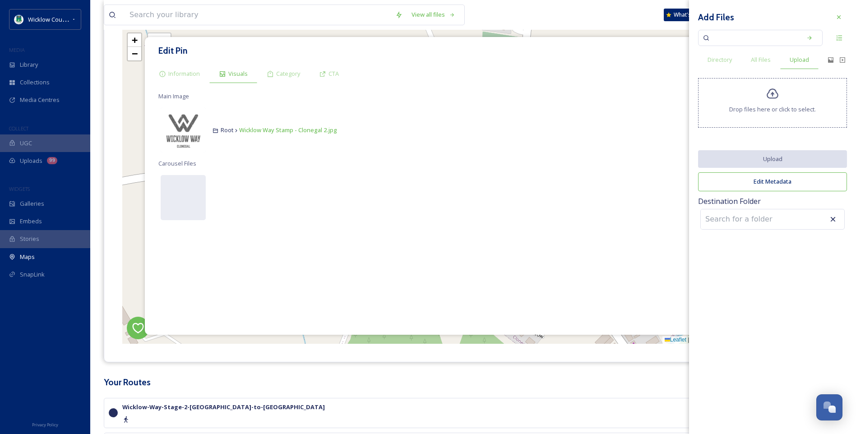
click at [773, 98] on icon at bounding box center [773, 94] width 12 height 10
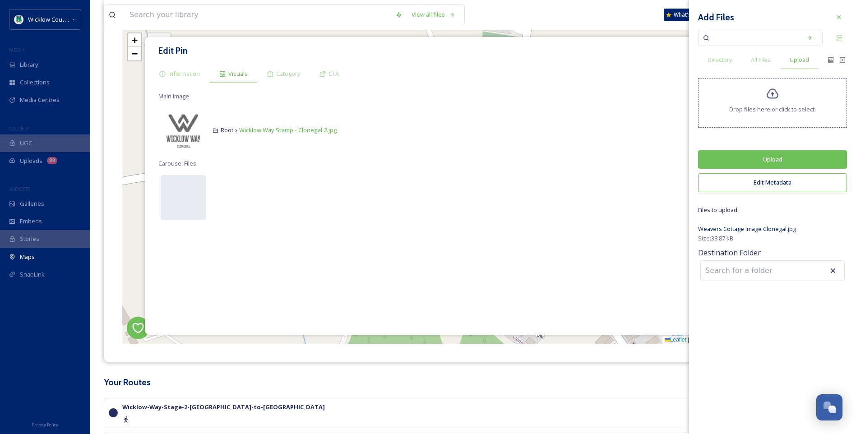
drag, startPoint x: 795, startPoint y: 156, endPoint x: 773, endPoint y: 157, distance: 22.1
click at [795, 157] on button "Upload" at bounding box center [772, 159] width 149 height 18
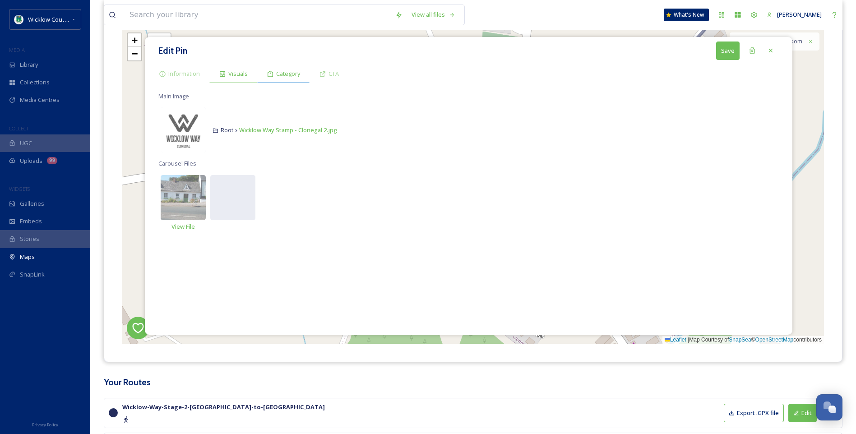
click at [290, 75] on span "Category" at bounding box center [288, 73] width 24 height 9
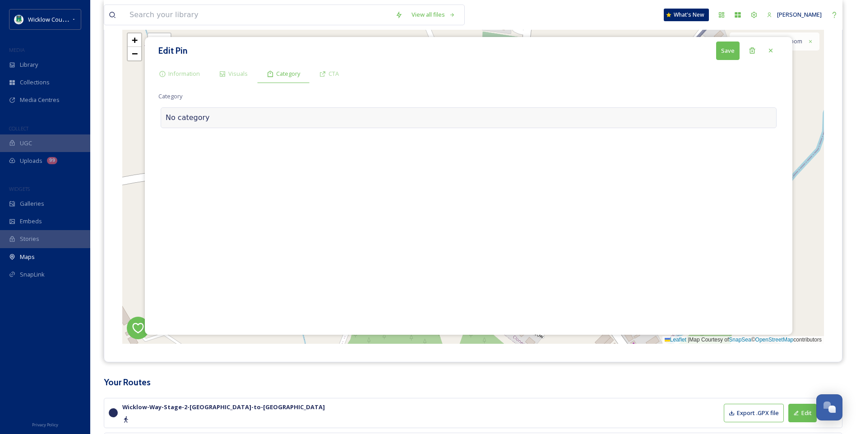
click at [195, 120] on div "No category" at bounding box center [469, 117] width 616 height 21
click at [203, 113] on input at bounding box center [248, 115] width 180 height 21
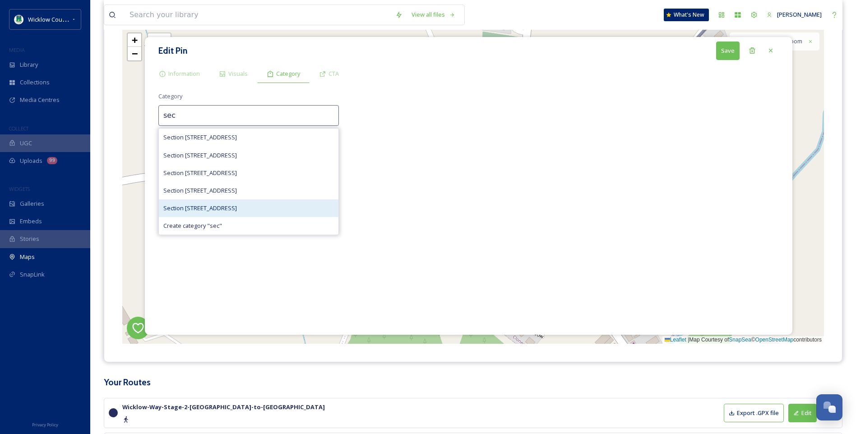
type input "sec"
click at [226, 206] on div "Section [STREET_ADDRESS]" at bounding box center [249, 208] width 180 height 18
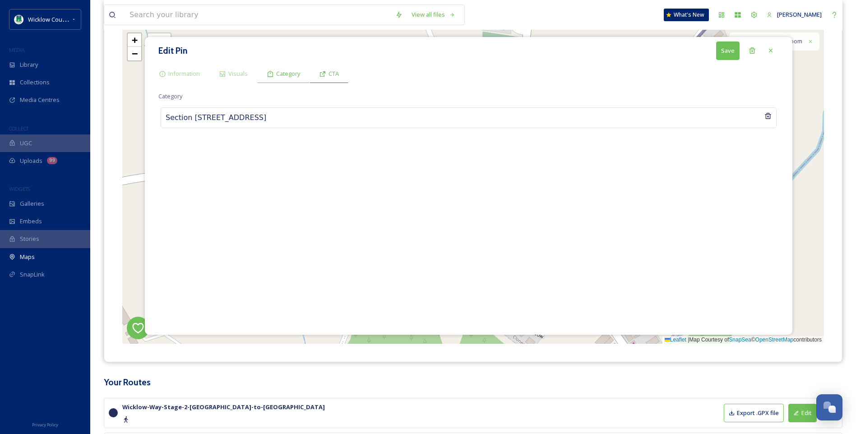
click at [339, 75] on div "CTA" at bounding box center [329, 74] width 39 height 18
click at [186, 117] on input at bounding box center [468, 115] width 620 height 21
type input "Directions"
paste input "[URL][DOMAIN_NAME]"
type input "[URL][DOMAIN_NAME]"
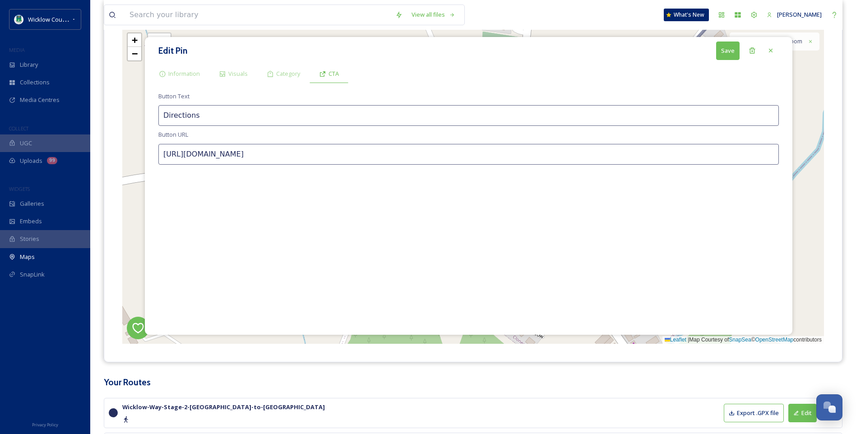
click at [729, 48] on button "Save" at bounding box center [727, 51] width 23 height 18
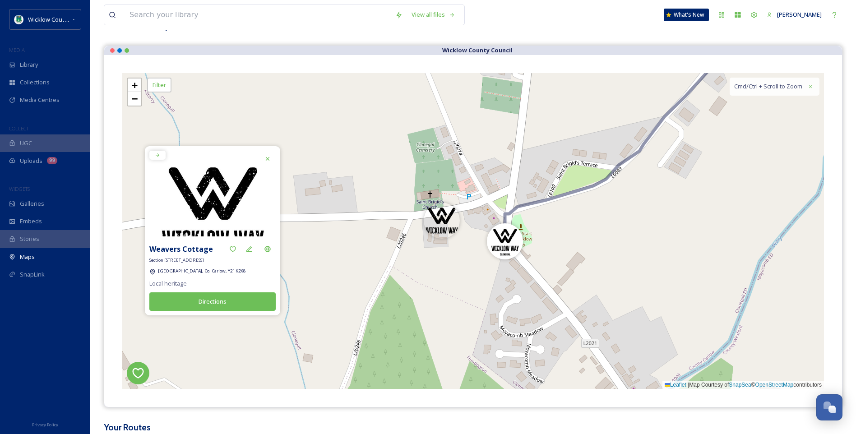
scroll to position [0, 0]
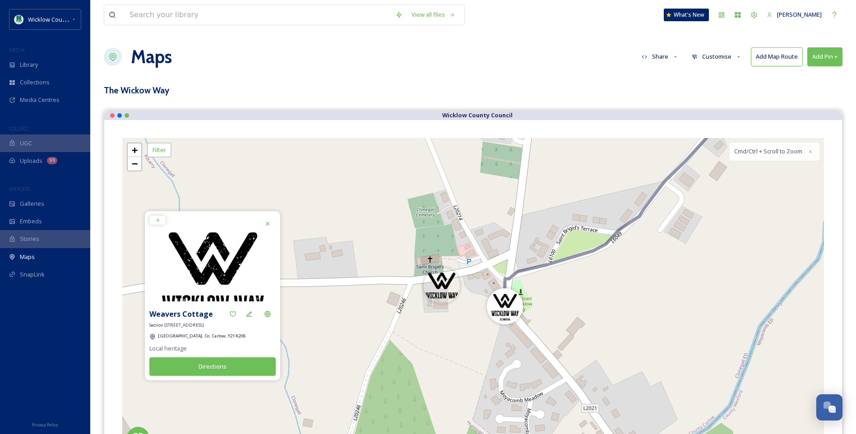
click at [224, 369] on button "Directions" at bounding box center [212, 366] width 126 height 18
click at [444, 289] on img at bounding box center [442, 283] width 36 height 36
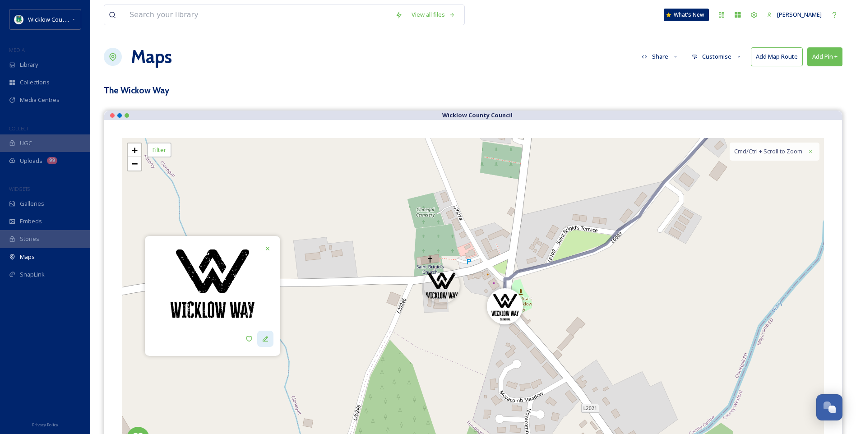
click at [265, 339] on icon at bounding box center [265, 338] width 5 height 5
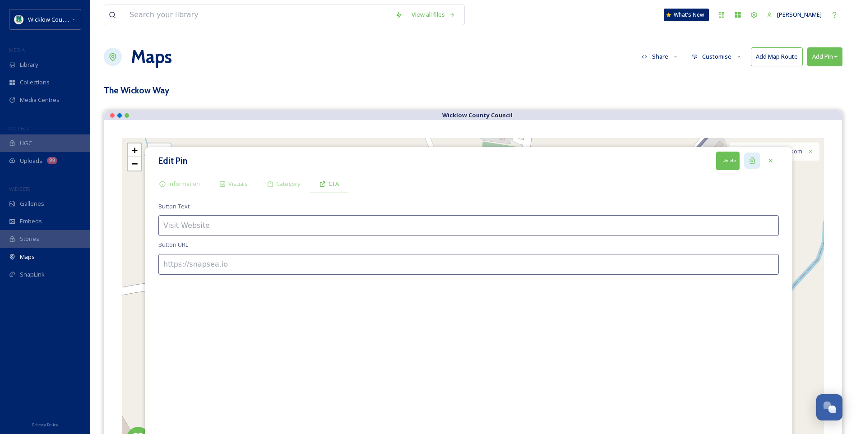
click at [748, 158] on div "Delete" at bounding box center [752, 161] width 16 height 16
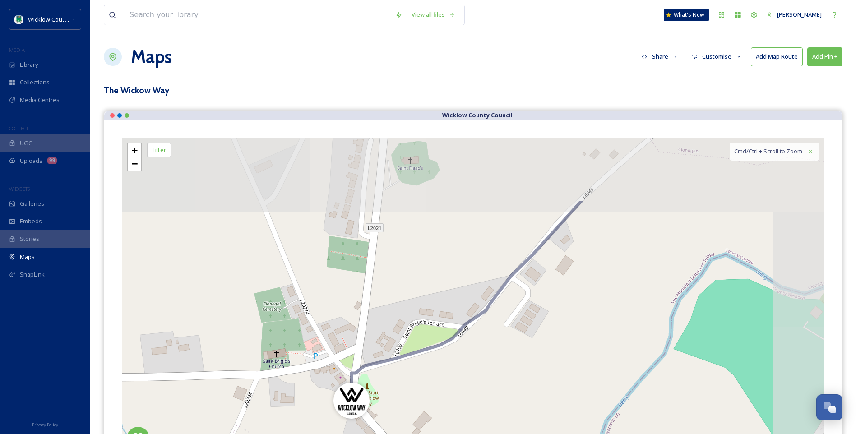
drag, startPoint x: 674, startPoint y: 240, endPoint x: 529, endPoint y: 339, distance: 175.4
click at [529, 342] on div "+ − Leaflet | Map Courtesy of SnapSea © OpenStreetMap contributors Cmd/Ctrl + S…" at bounding box center [473, 296] width 702 height 316
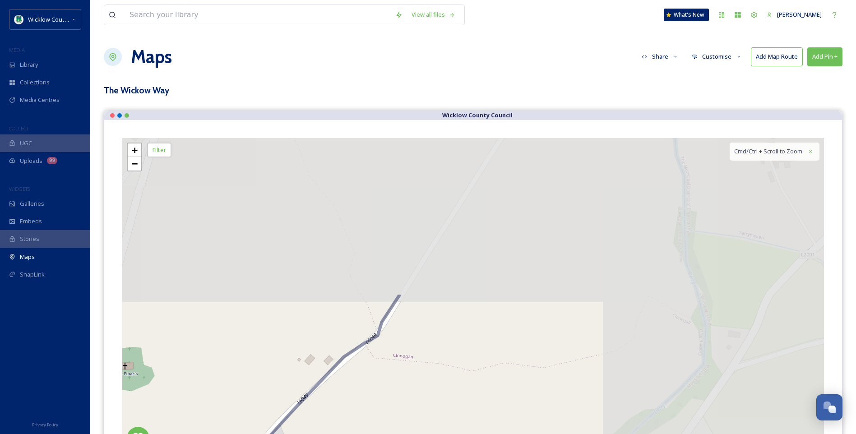
drag, startPoint x: 659, startPoint y: 233, endPoint x: 385, endPoint y: 430, distance: 337.6
click at [380, 421] on html "Wicklow County Council MEDIA Library Collections Media Centres COLLECT UGC Uplo…" at bounding box center [428, 392] width 856 height 785
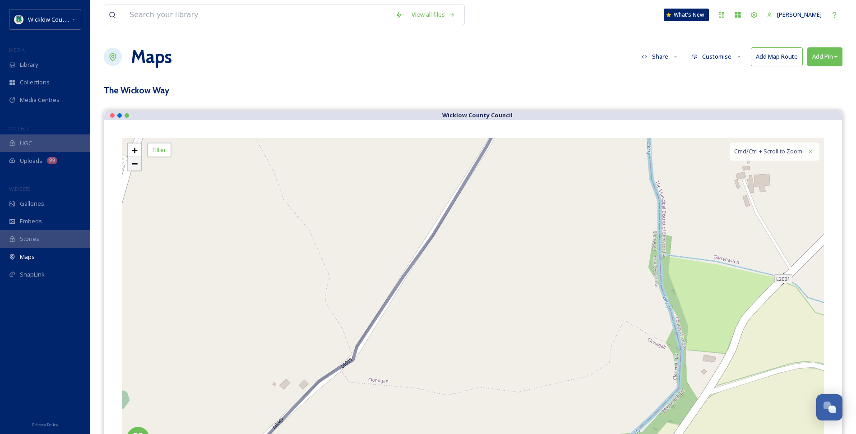
click at [133, 165] on span "−" at bounding box center [135, 163] width 6 height 11
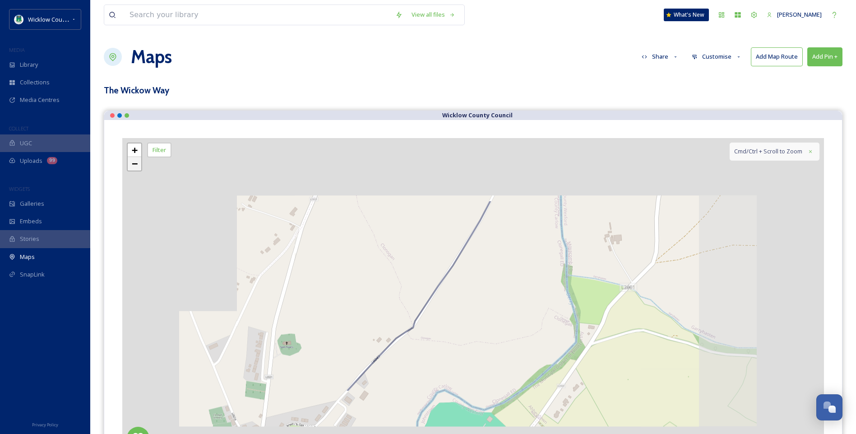
scroll to position [20, 0]
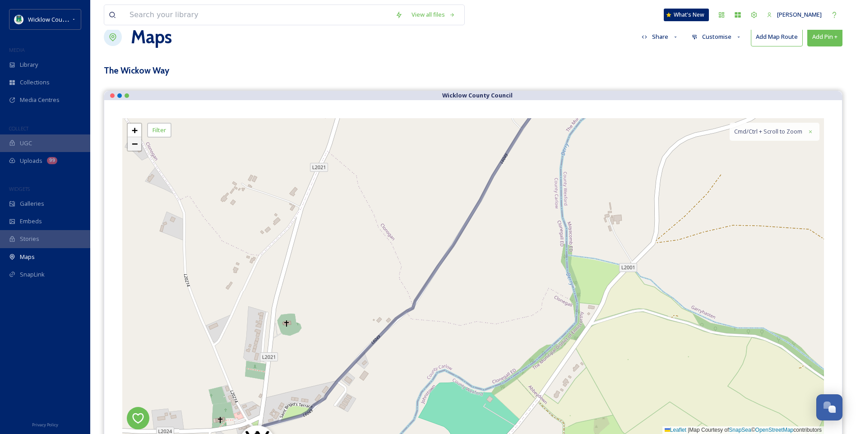
click at [132, 146] on span "−" at bounding box center [135, 143] width 6 height 11
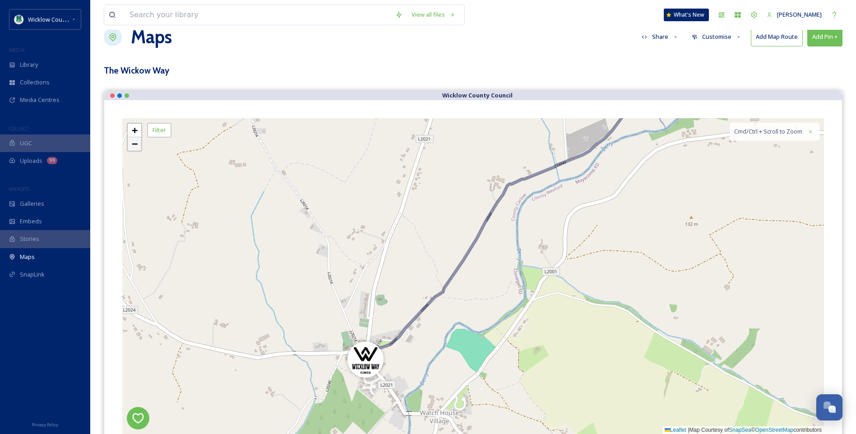
click at [135, 142] on span "−" at bounding box center [135, 143] width 6 height 11
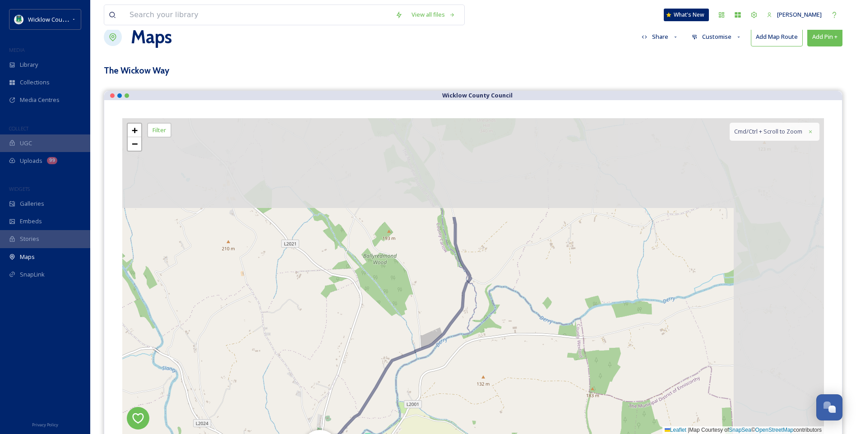
drag, startPoint x: 600, startPoint y: 305, endPoint x: 582, endPoint y: 452, distance: 147.7
click at [582, 421] on html "Wicklow County Council MEDIA Library Collections Media Centres COLLECT UGC Uplo…" at bounding box center [428, 372] width 856 height 785
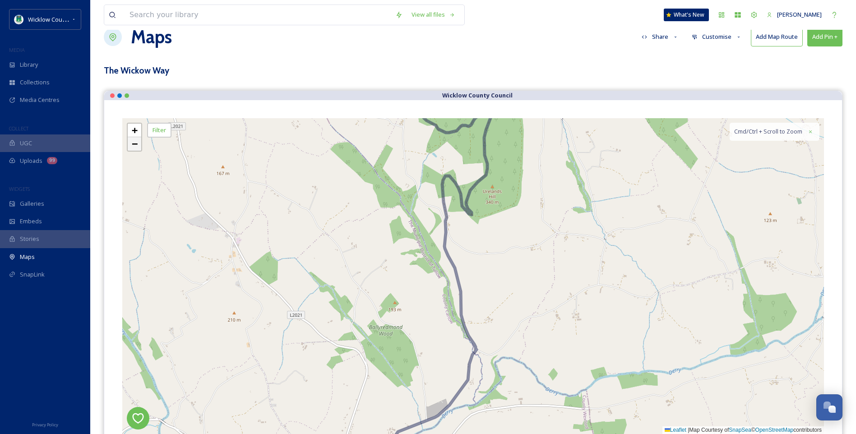
click at [133, 140] on span "−" at bounding box center [135, 143] width 6 height 11
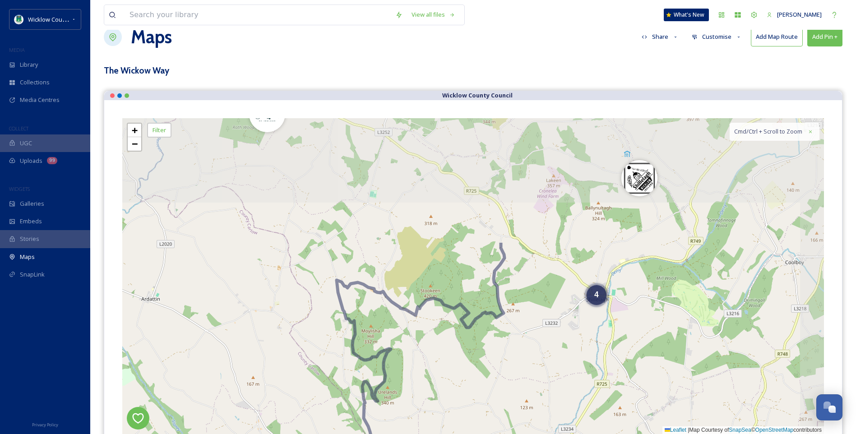
drag, startPoint x: 633, startPoint y: 219, endPoint x: 536, endPoint y: 376, distance: 184.1
click at [537, 376] on div "4 3 + − Leaflet | Map Courtesy of SnapSea © OpenStreetMap contributors Cmd/Ctrl…" at bounding box center [473, 276] width 702 height 316
